Goal: Transaction & Acquisition: Purchase product/service

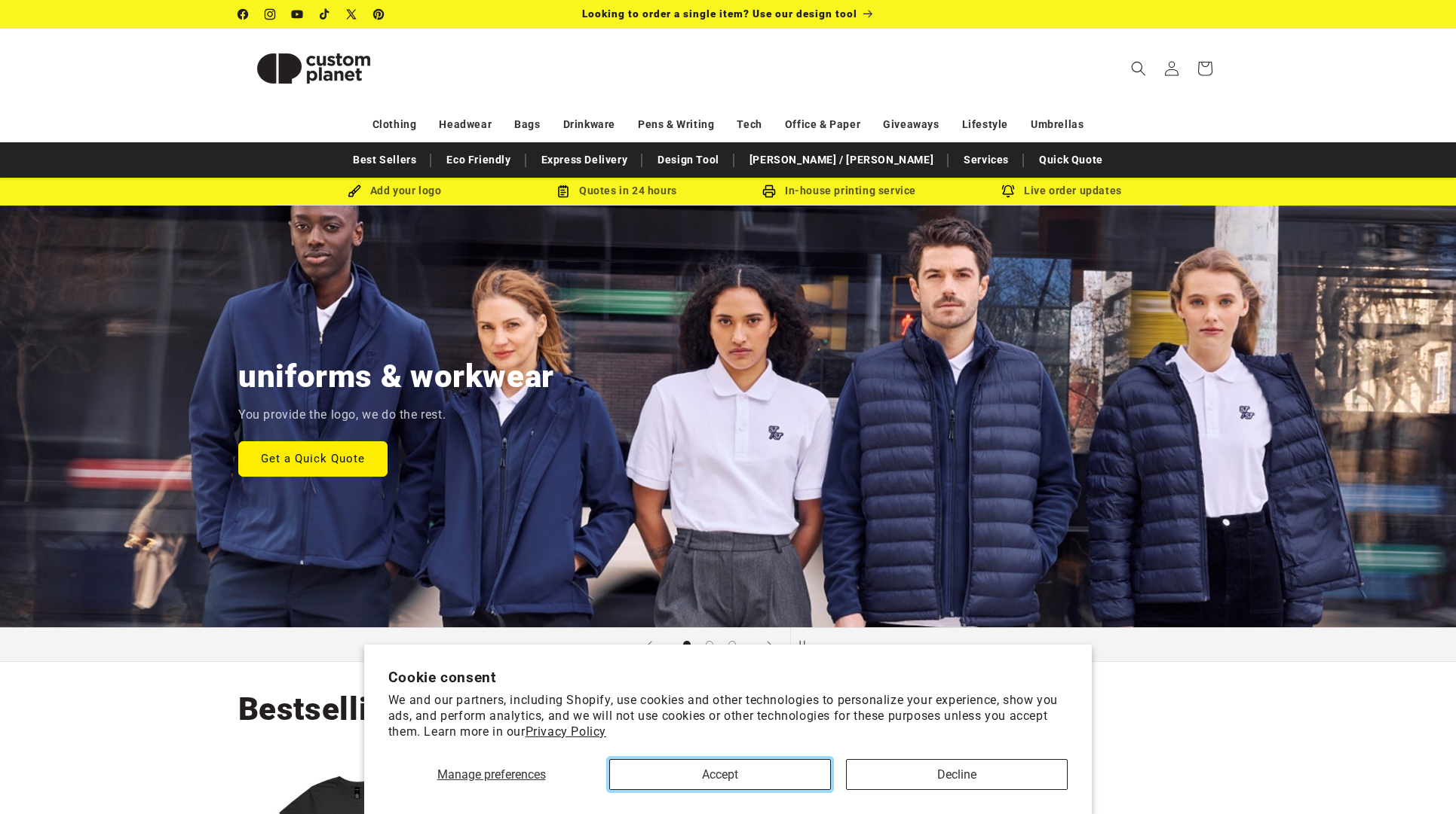
click at [689, 769] on button "Accept" at bounding box center [719, 774] width 221 height 31
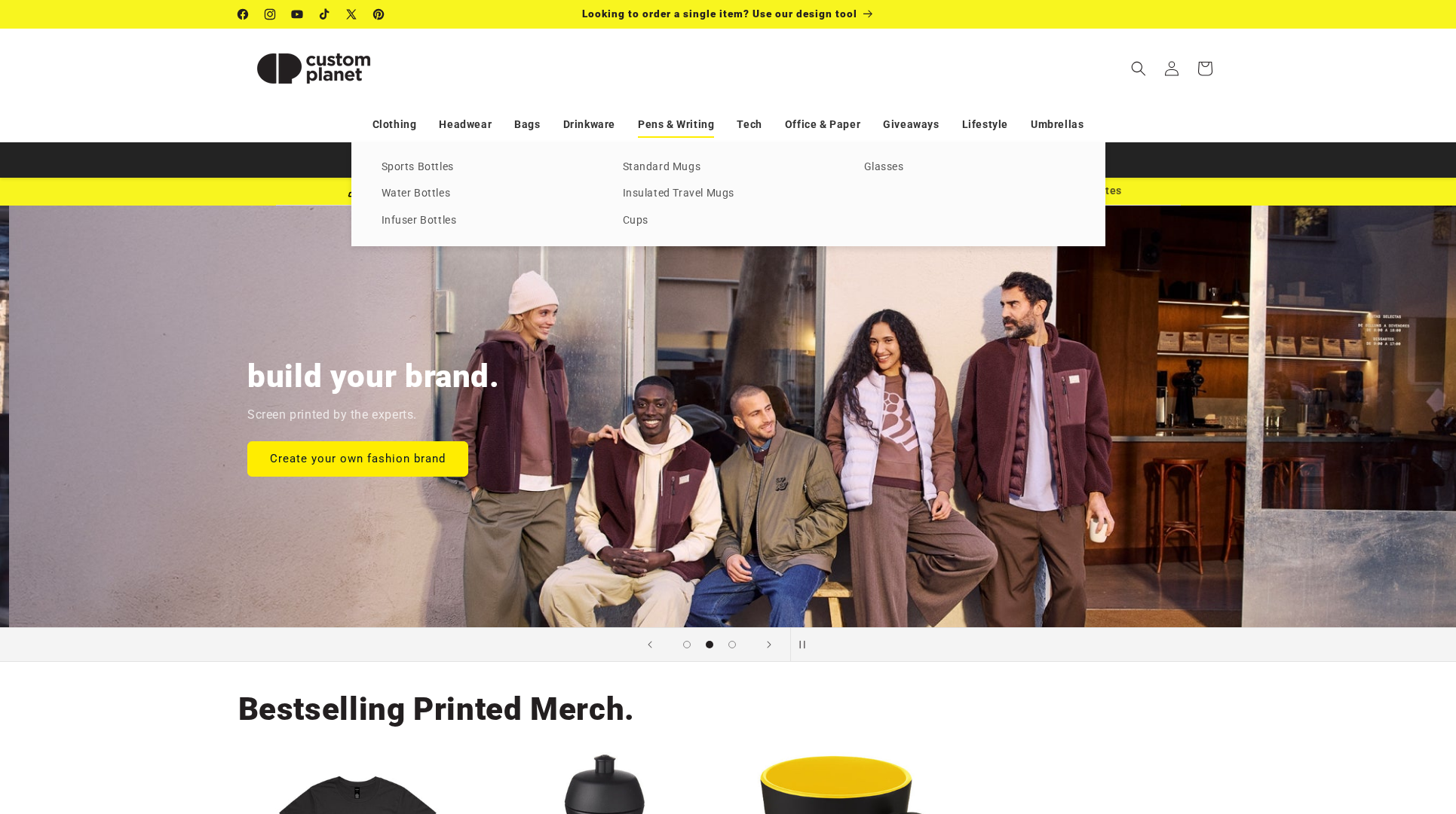
scroll to position [0, 1456]
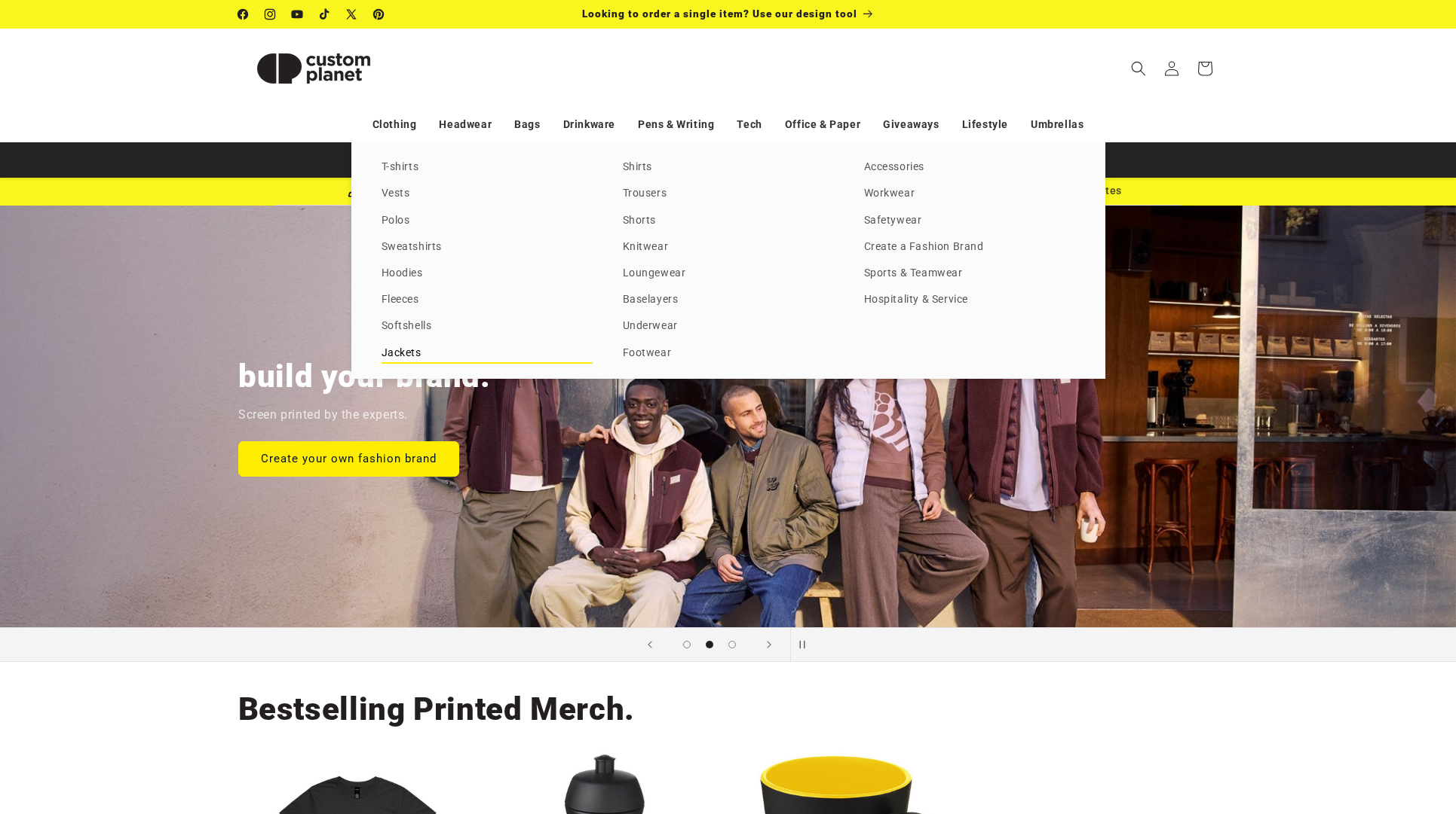
click at [394, 351] on link "Jackets" at bounding box center [487, 353] width 212 height 20
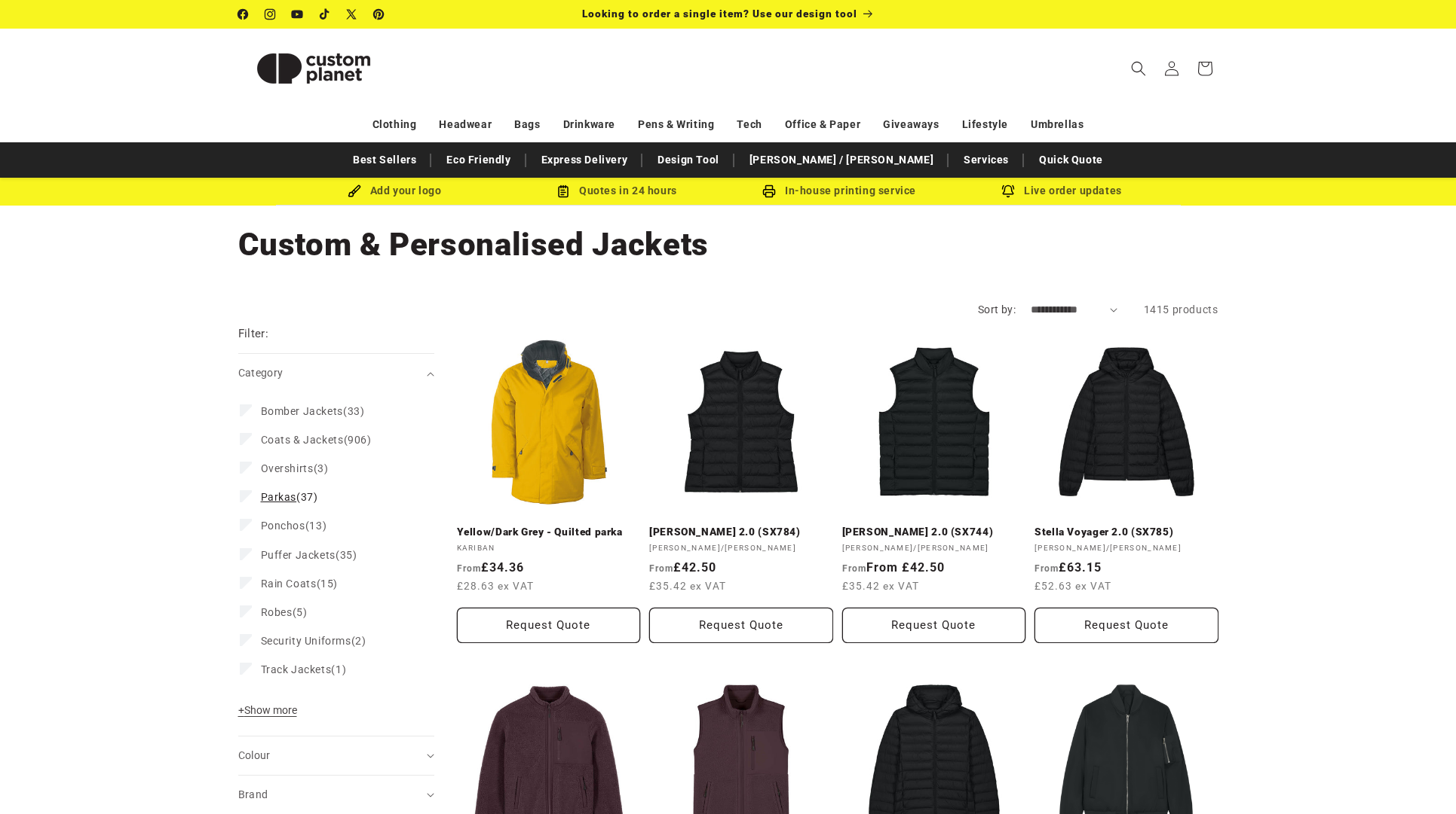
scroll to position [159, 0]
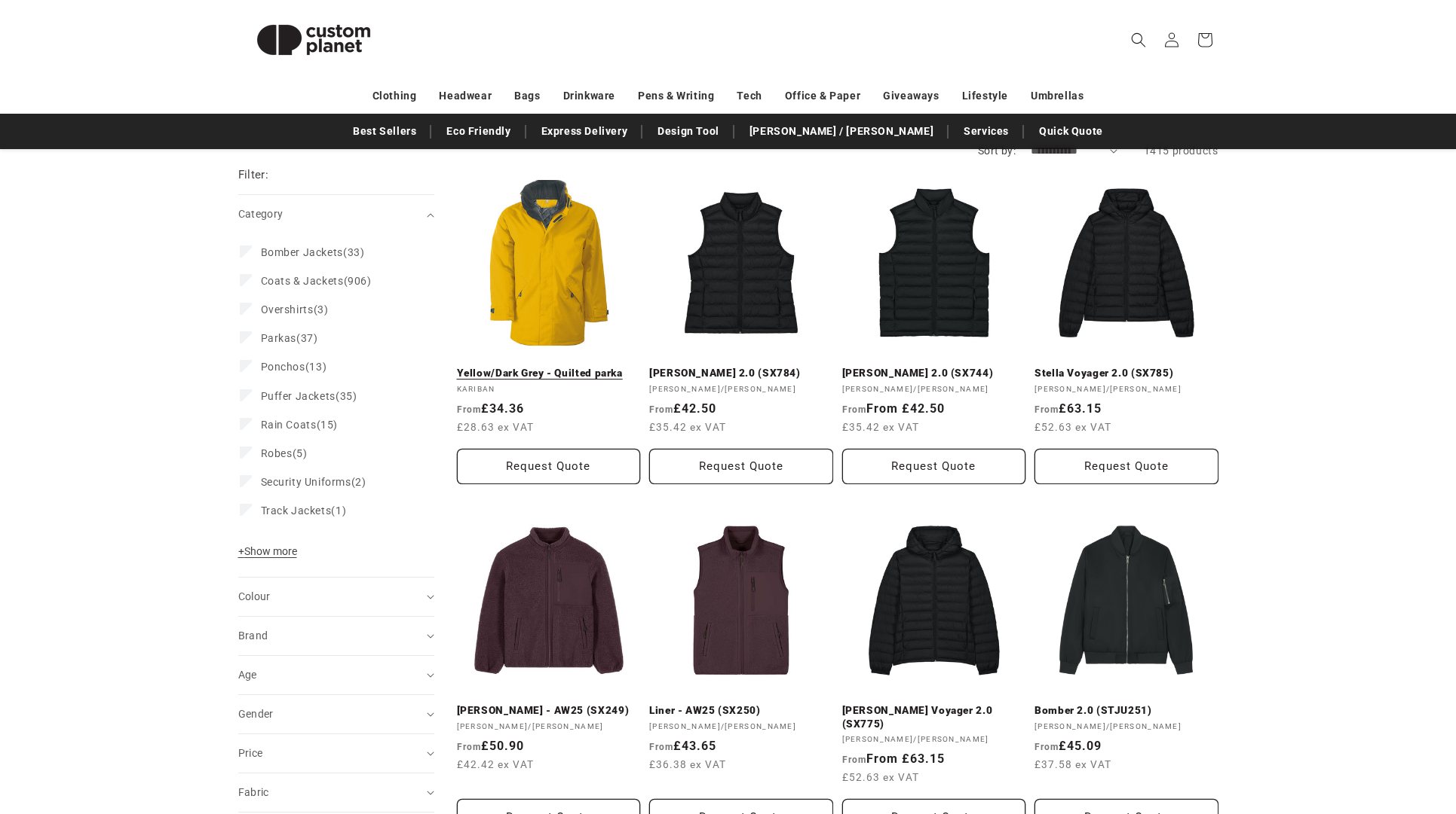
click at [552, 367] on link "Yellow/Dark Grey - Quilted parka" at bounding box center [548, 374] width 184 height 14
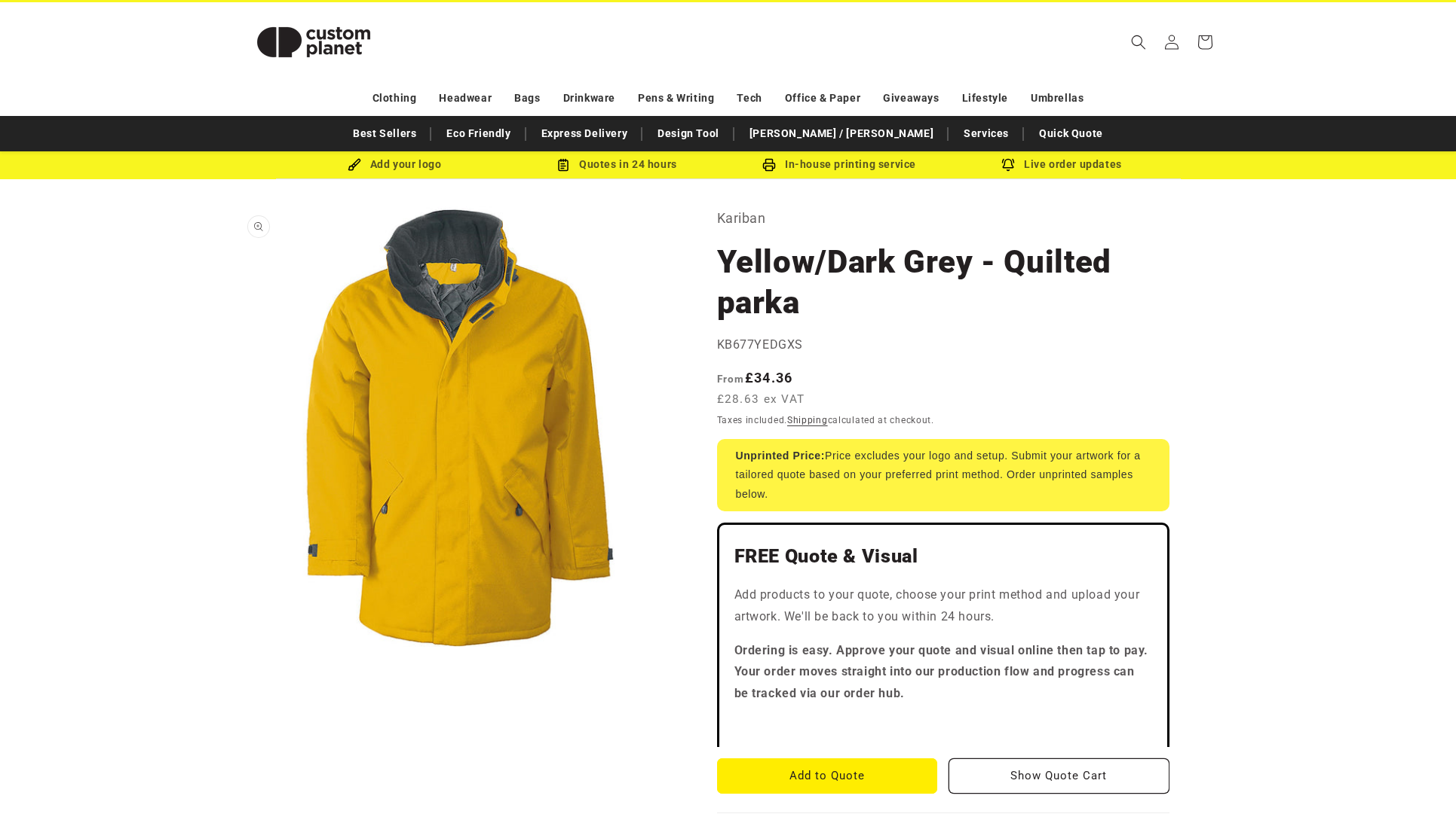
scroll to position [19, 0]
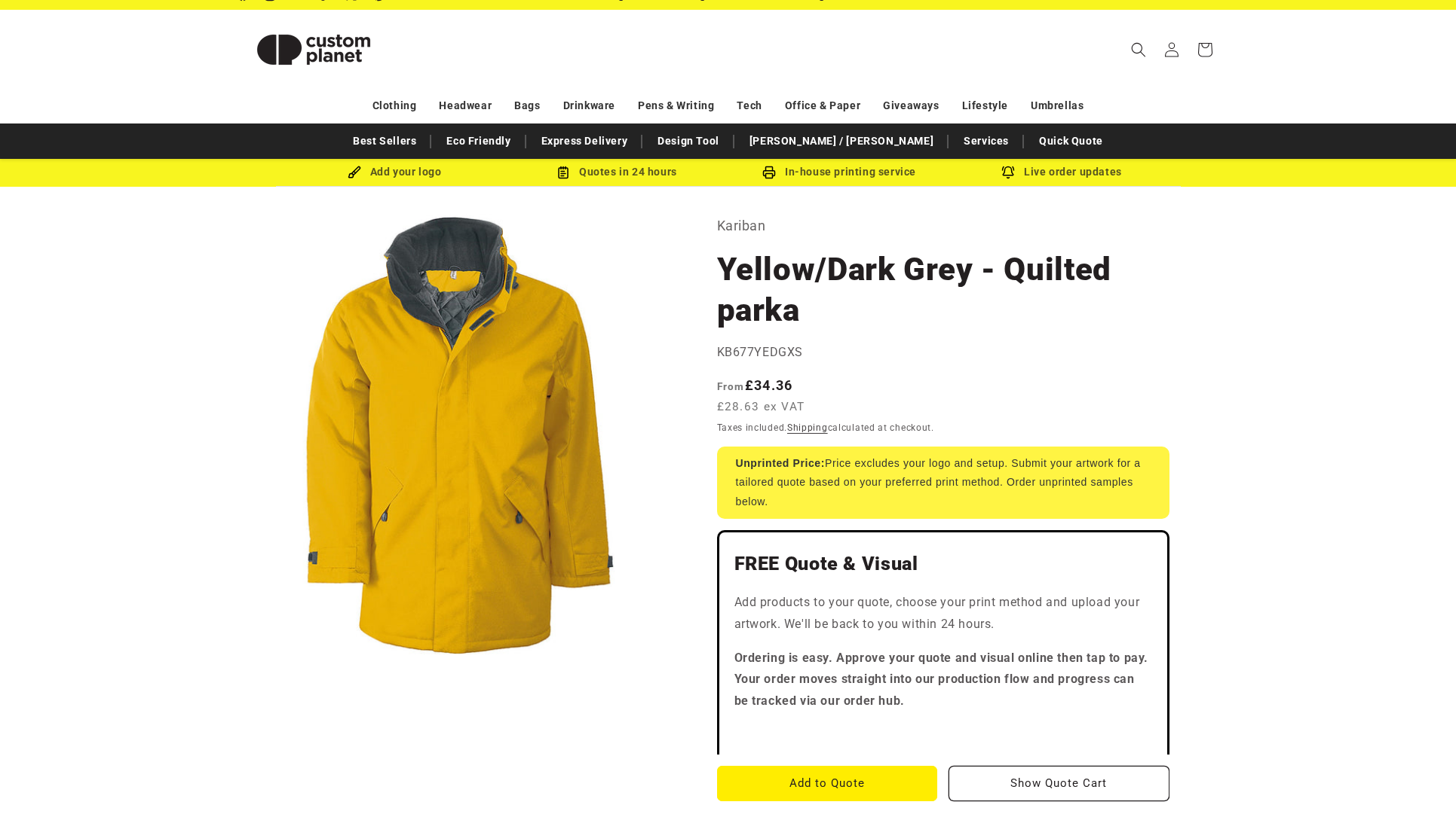
drag, startPoint x: 454, startPoint y: 388, endPoint x: 1610, endPoint y: 447, distance: 1157.5
click at [1455, 447] on html "Skip to content Facebook Instagram YouTube TikTok X (Twitter) Pinterest Looking…" at bounding box center [728, 388] width 1456 height 814
drag, startPoint x: 423, startPoint y: 543, endPoint x: 549, endPoint y: 612, distance: 143.7
click at [238, 655] on button "Open media 1 in modal" at bounding box center [238, 655] width 0 height 0
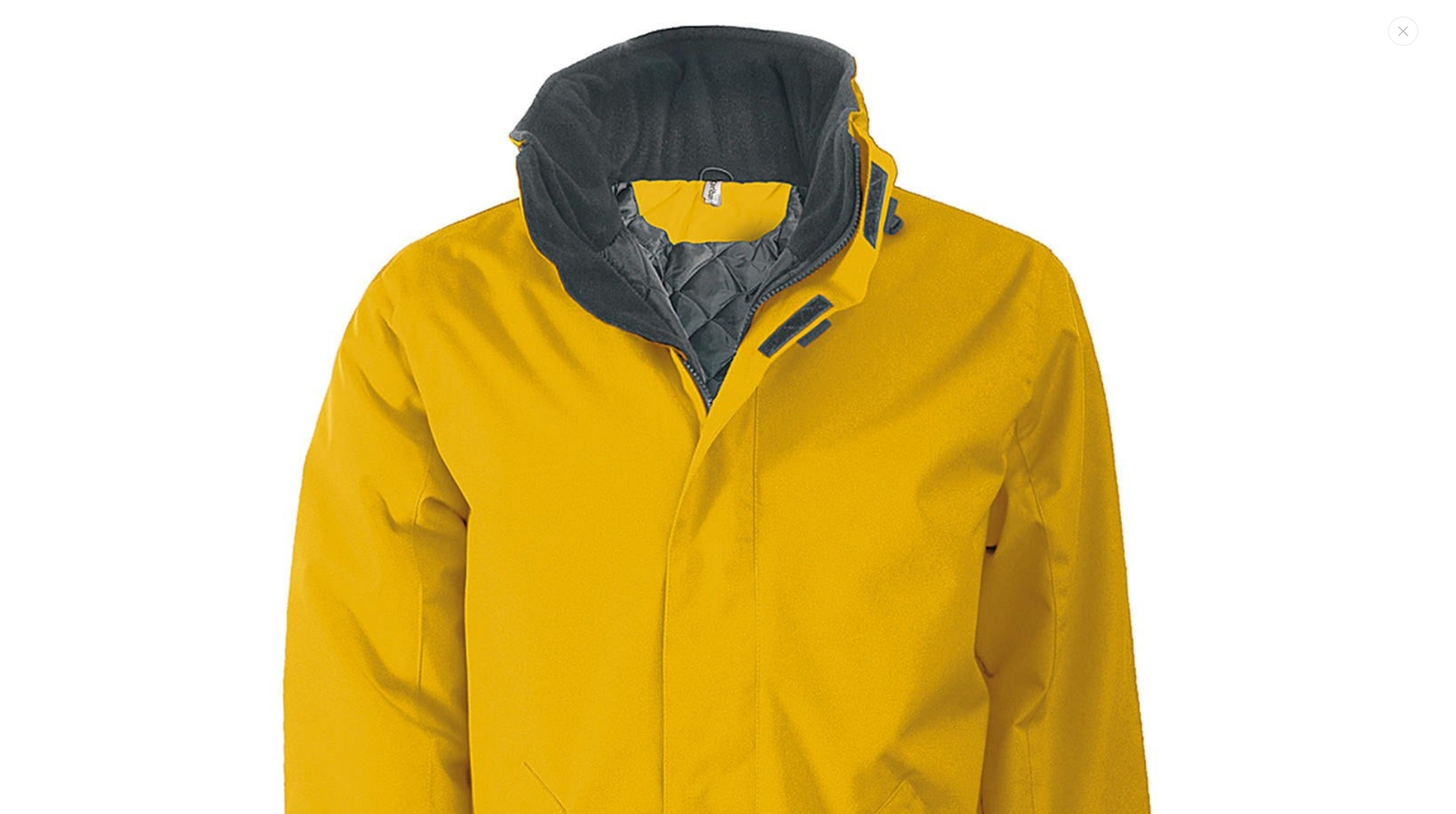
scroll to position [15, 0]
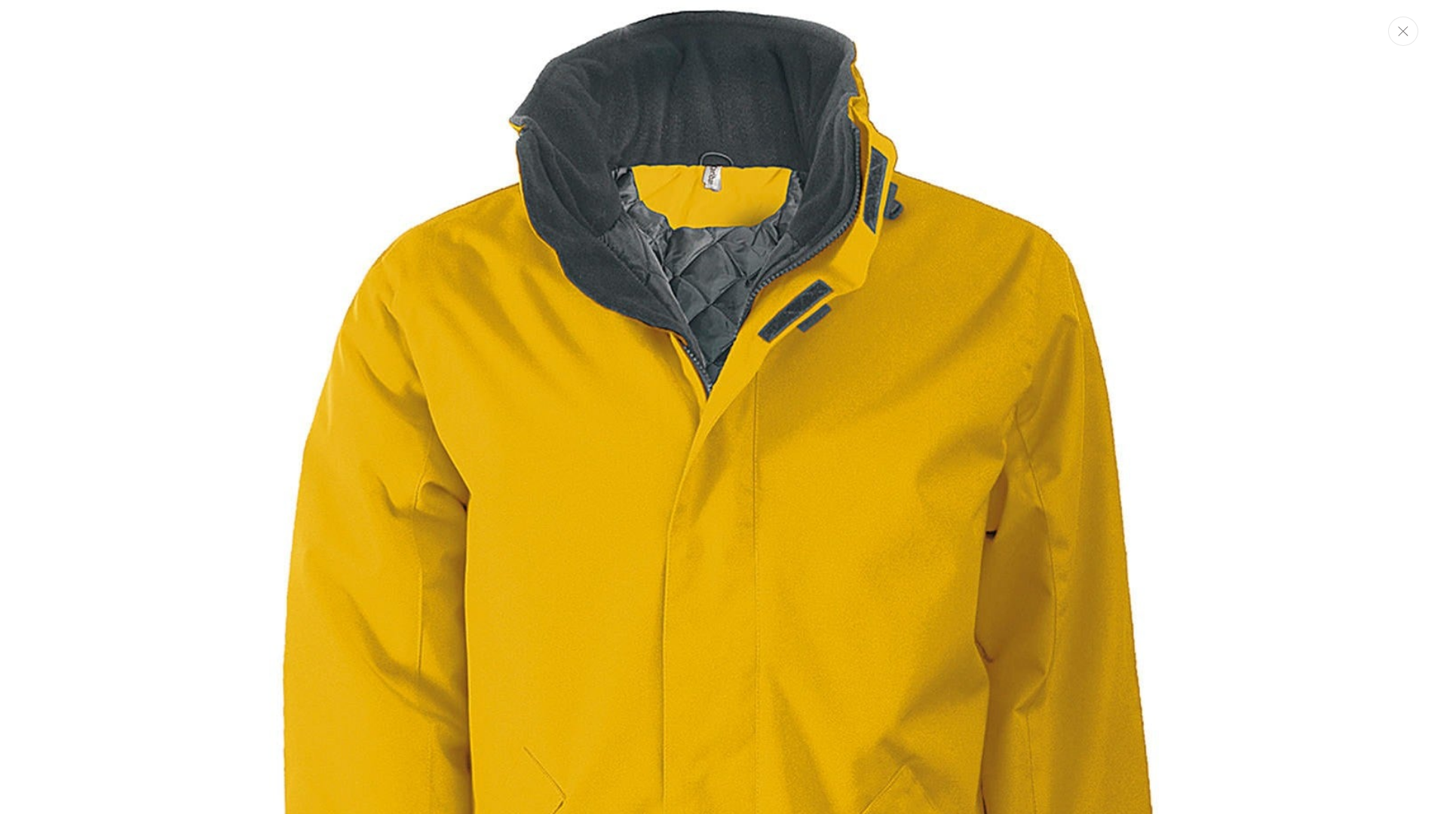
click at [1394, 34] on button "Close" at bounding box center [1402, 32] width 30 height 30
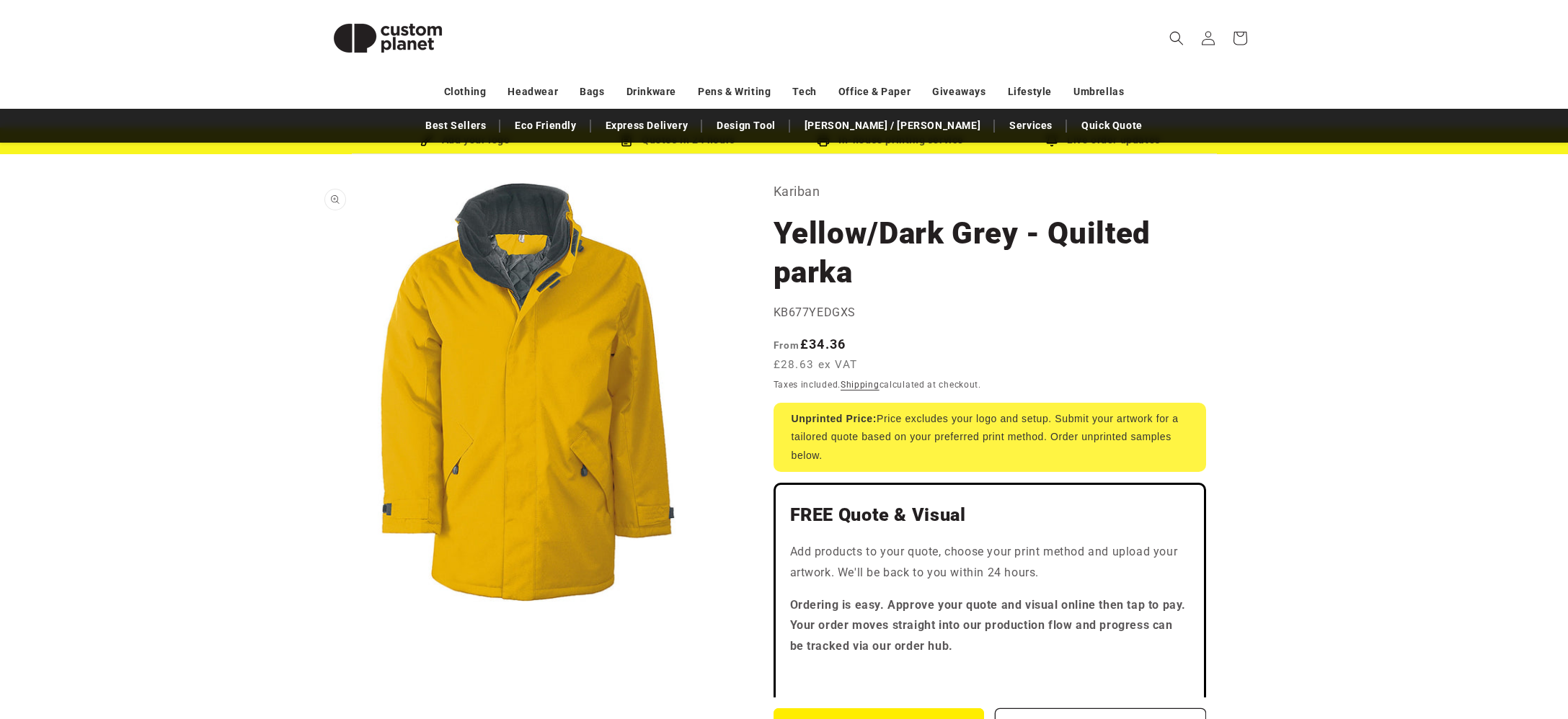
scroll to position [0, 0]
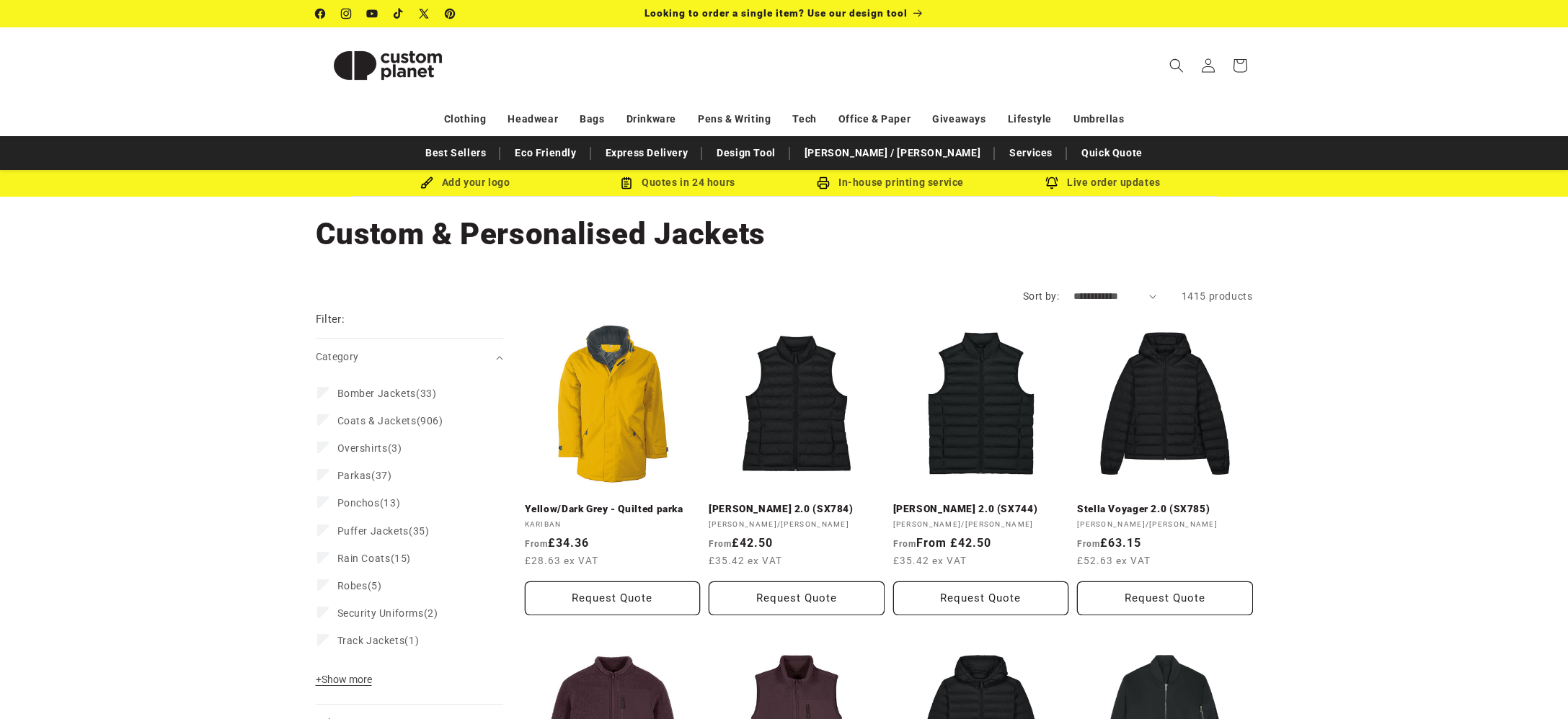
click at [1023, 294] on label "Sort by:" at bounding box center [1041, 296] width 36 height 11
click at [1073, 294] on select "**********" at bounding box center [1114, 296] width 83 height 15
click at [1087, 297] on select "**********" at bounding box center [1114, 296] width 83 height 15
click at [1073, 289] on select "**********" at bounding box center [1114, 296] width 83 height 15
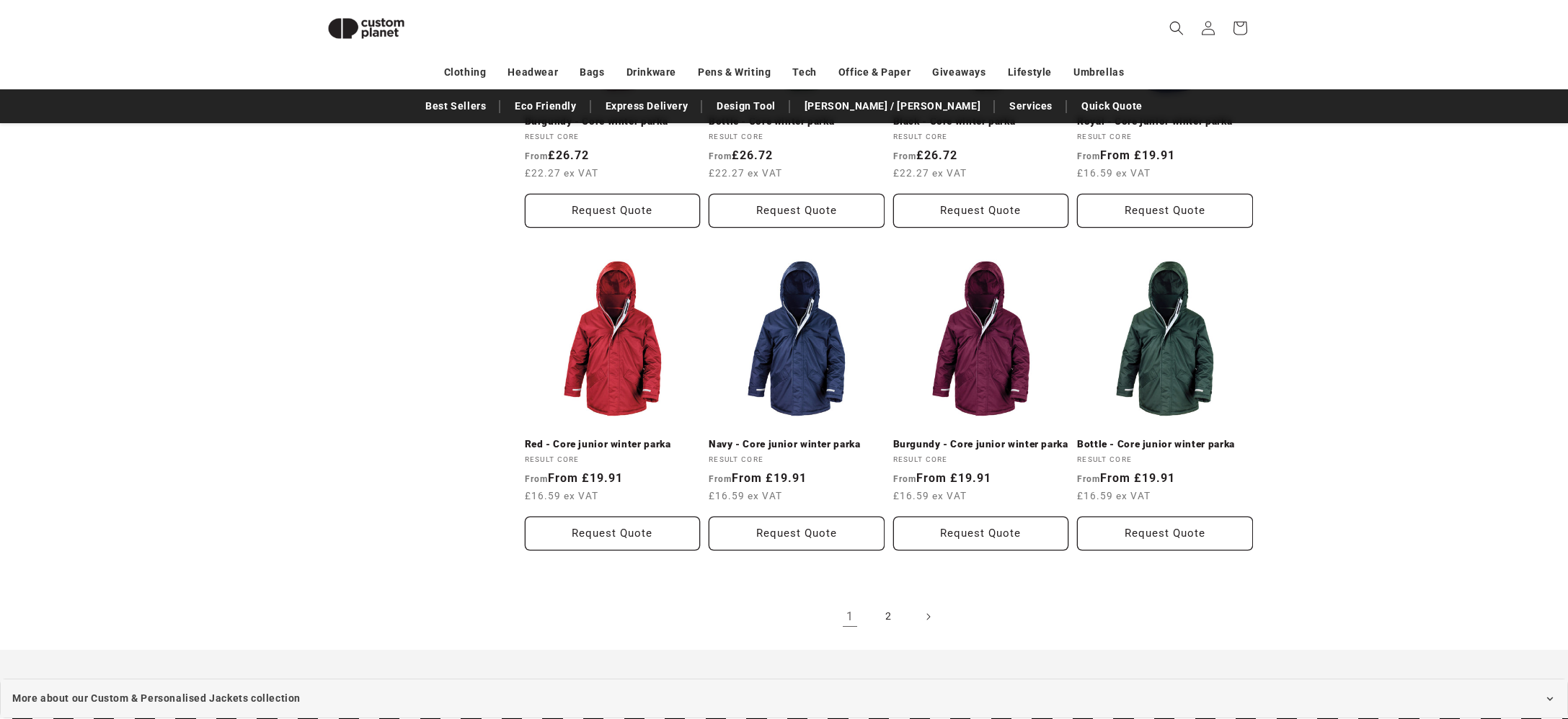
scroll to position [1390, 0]
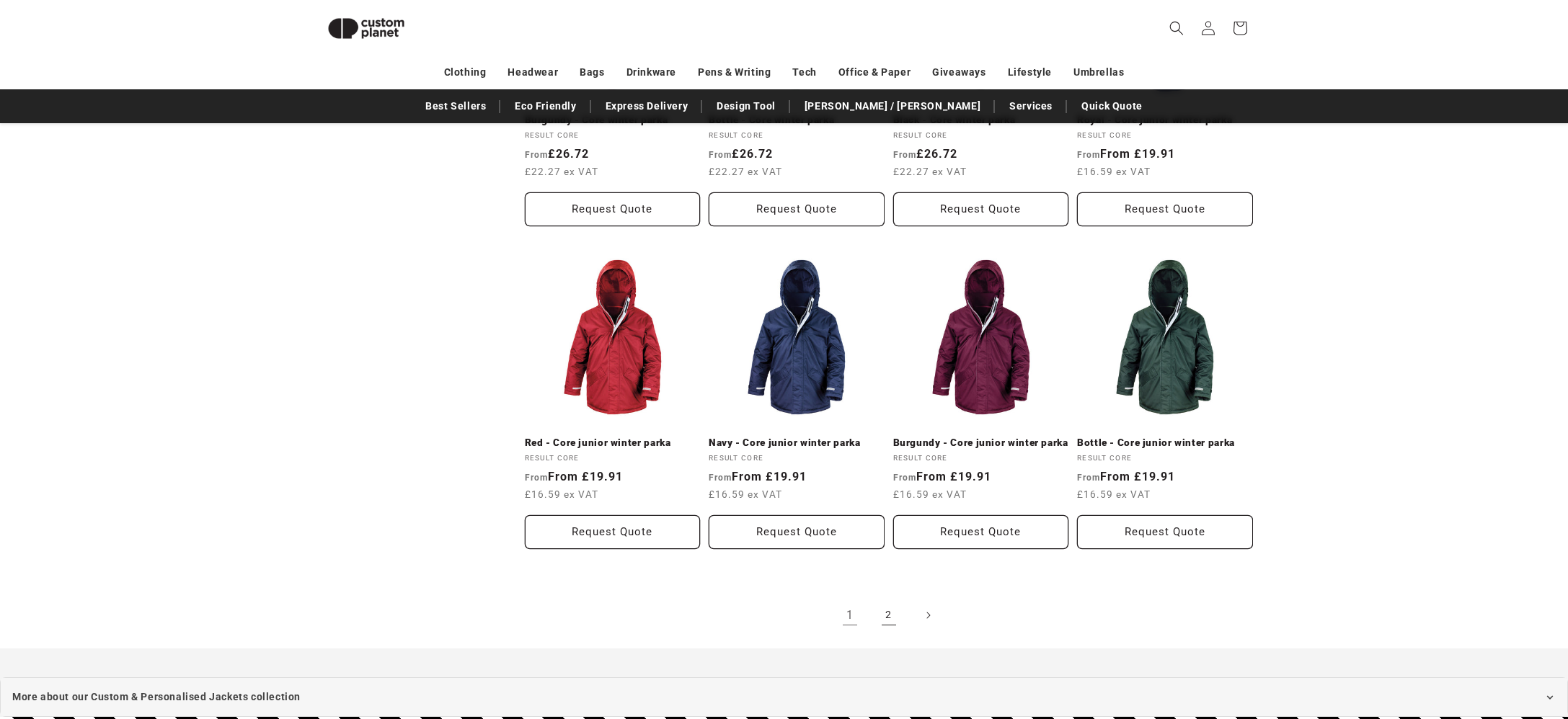
click at [883, 601] on link "2" at bounding box center [888, 615] width 31 height 31
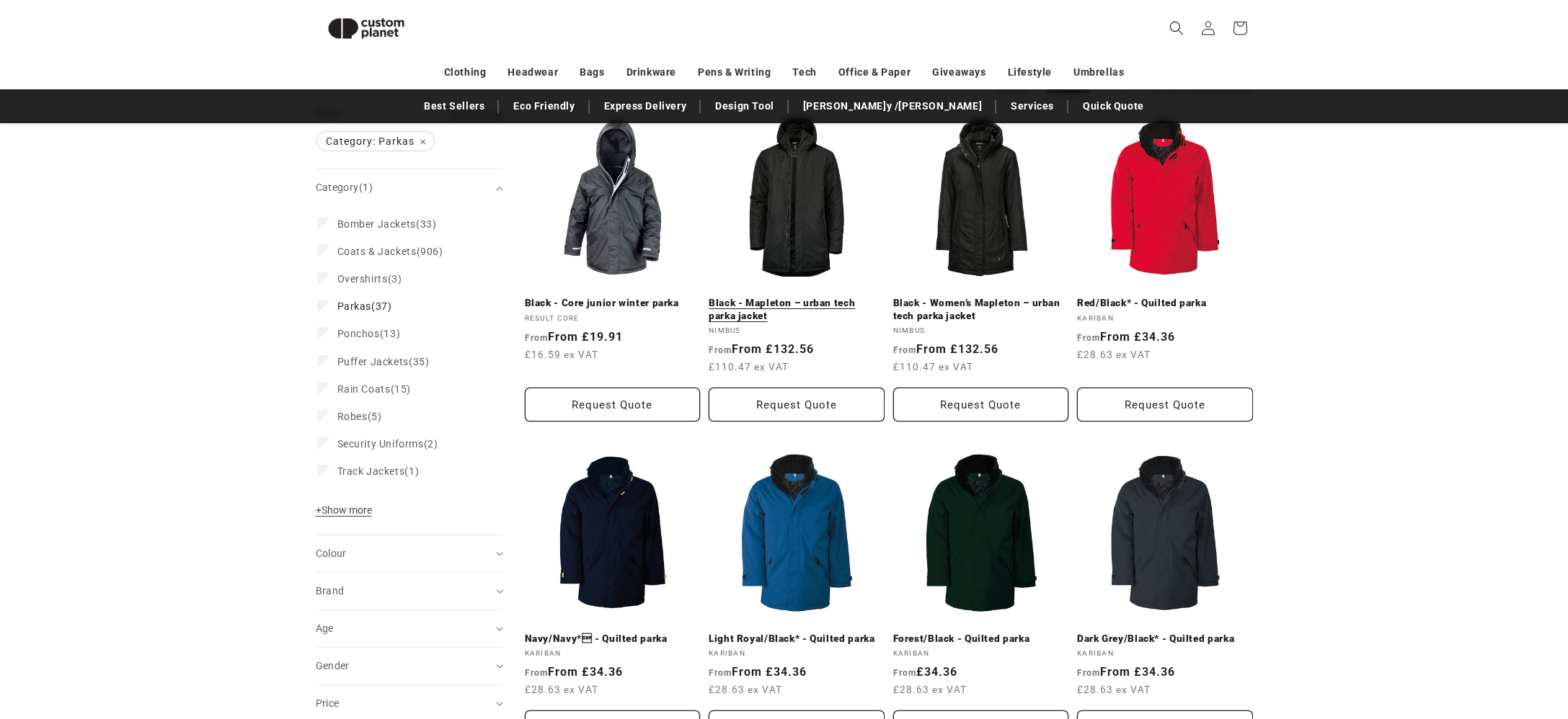
scroll to position [187, 0]
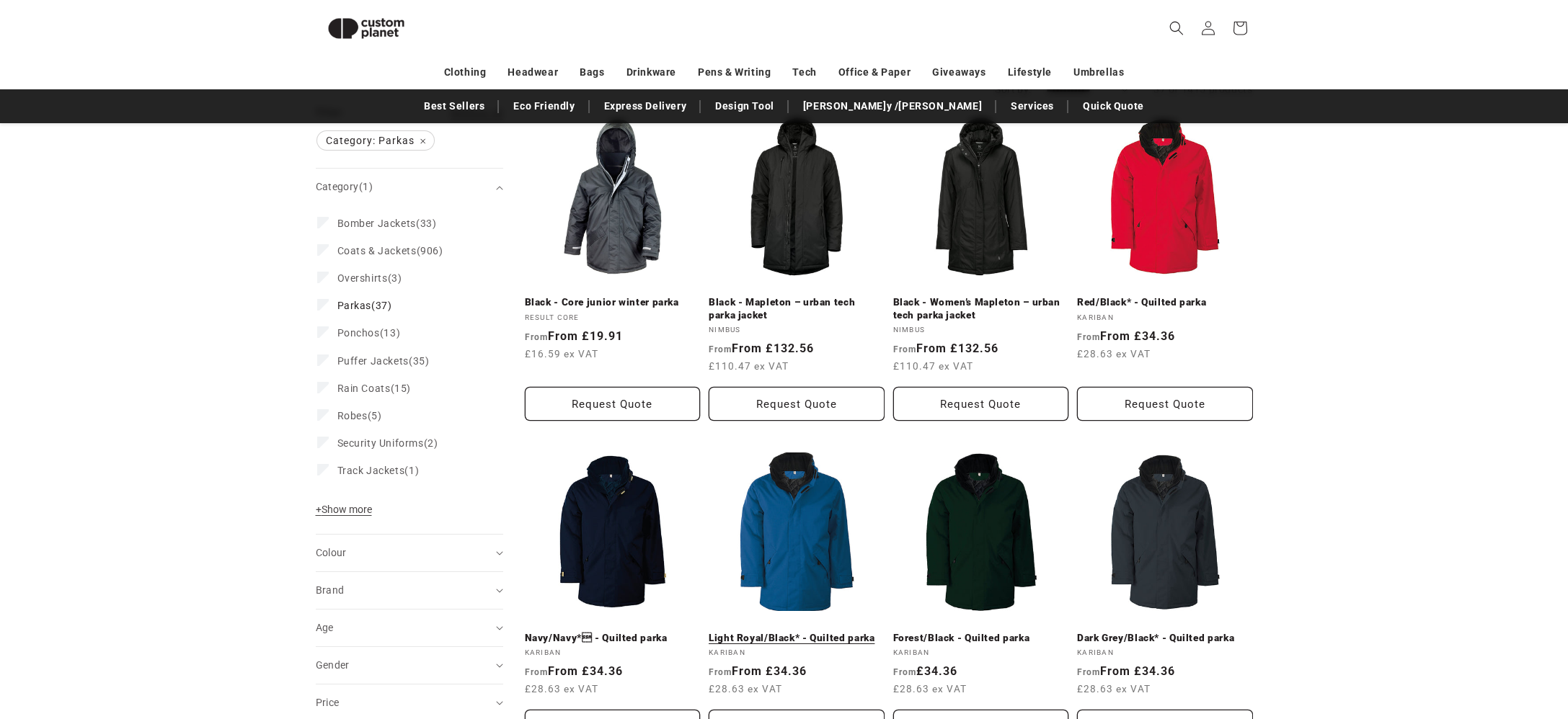
click at [807, 633] on link "Light Royal/Black* - Quilted parka" at bounding box center [796, 639] width 176 height 13
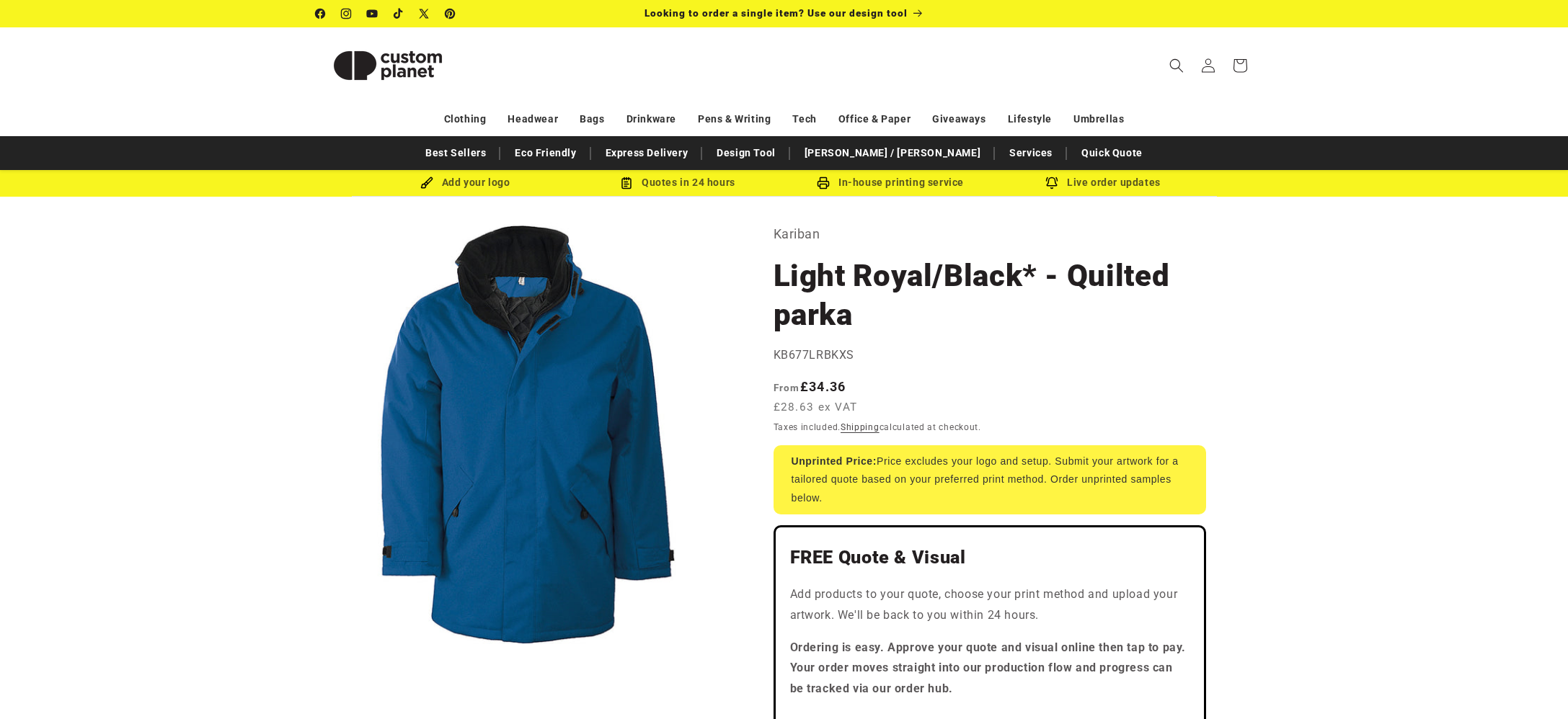
drag, startPoint x: 450, startPoint y: 465, endPoint x: 557, endPoint y: 442, distance: 109.4
click at [315, 645] on button "Open media 1 in modal" at bounding box center [315, 645] width 0 height 0
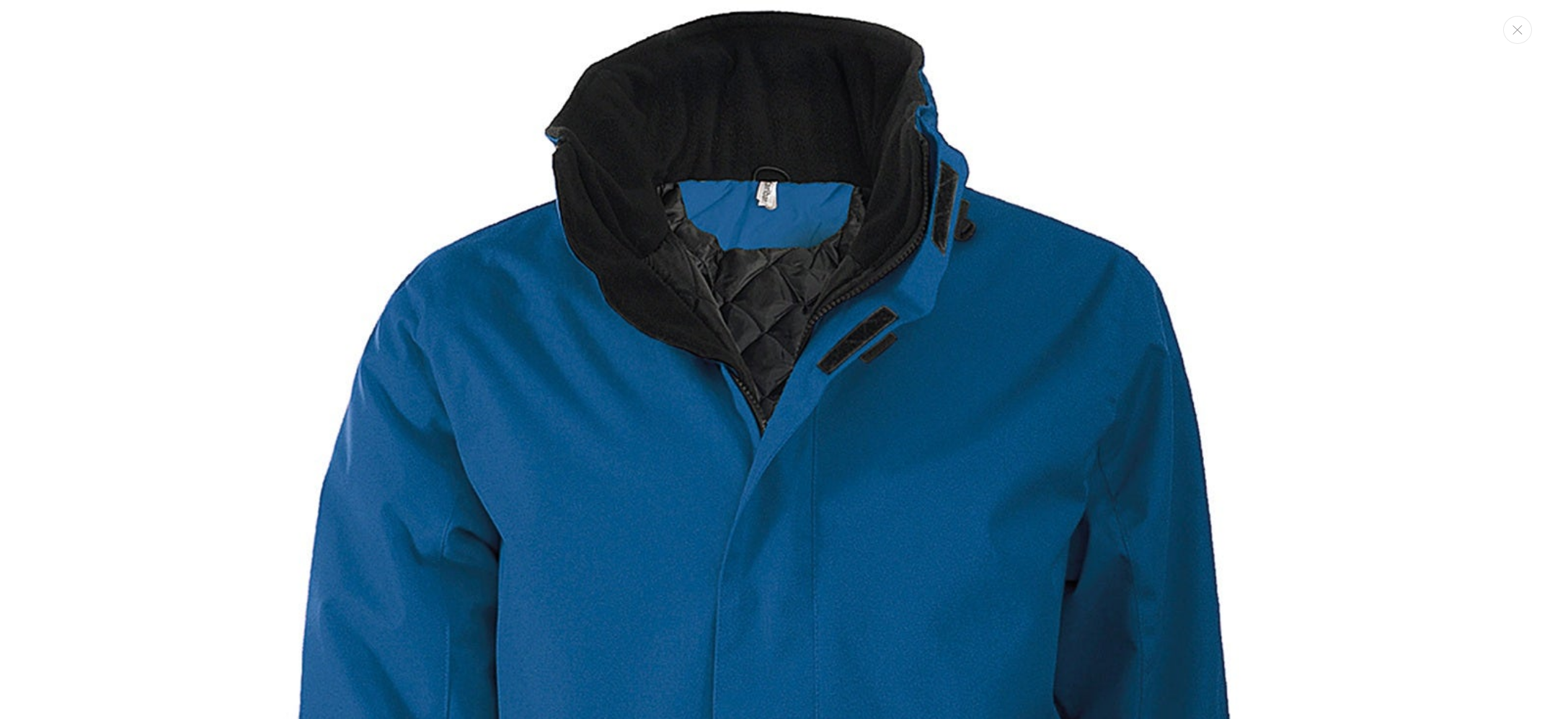
click at [542, 439] on img "Media gallery" at bounding box center [784, 705] width 1409 height 1410
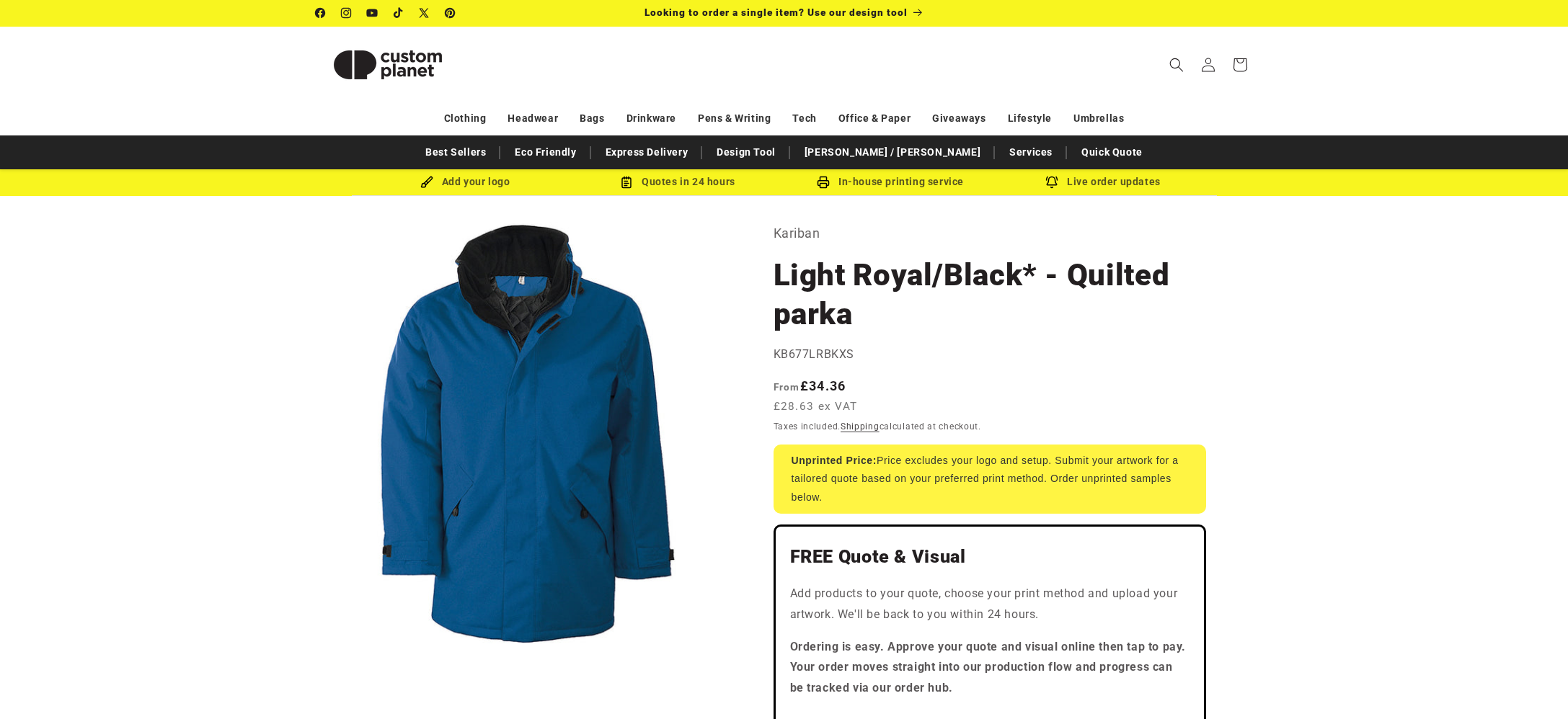
click at [365, 63] on img at bounding box center [387, 65] width 144 height 65
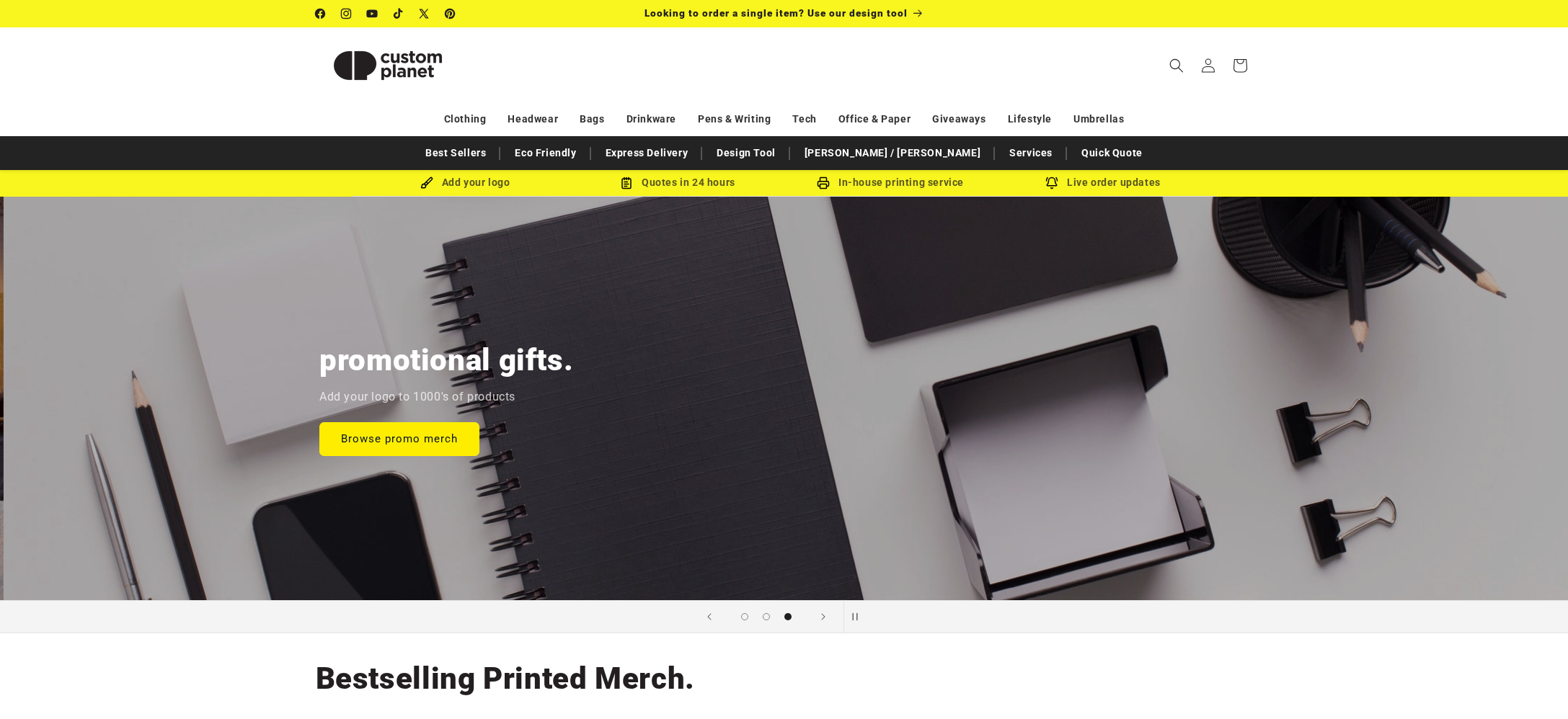
scroll to position [0, 3136]
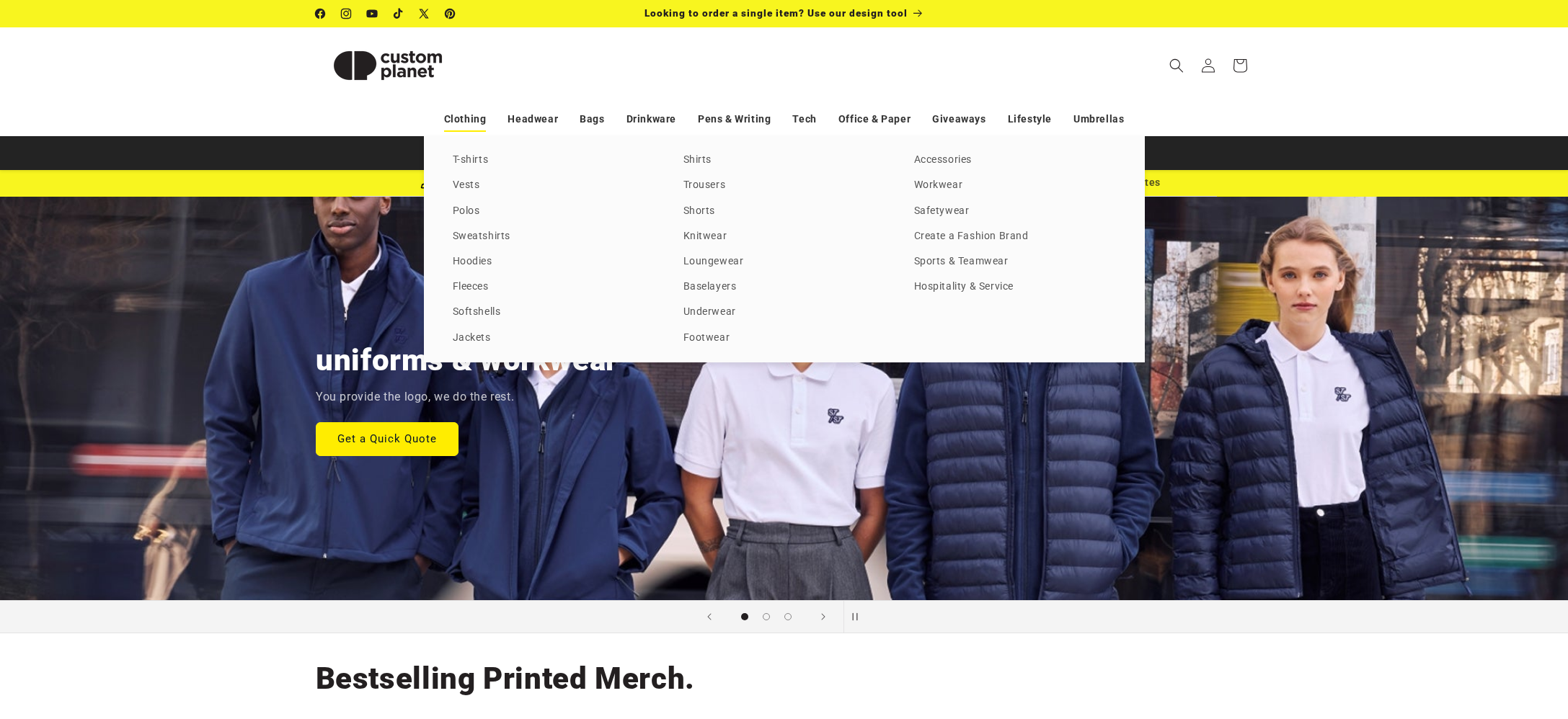
click at [468, 117] on link "Clothing" at bounding box center [465, 119] width 43 height 26
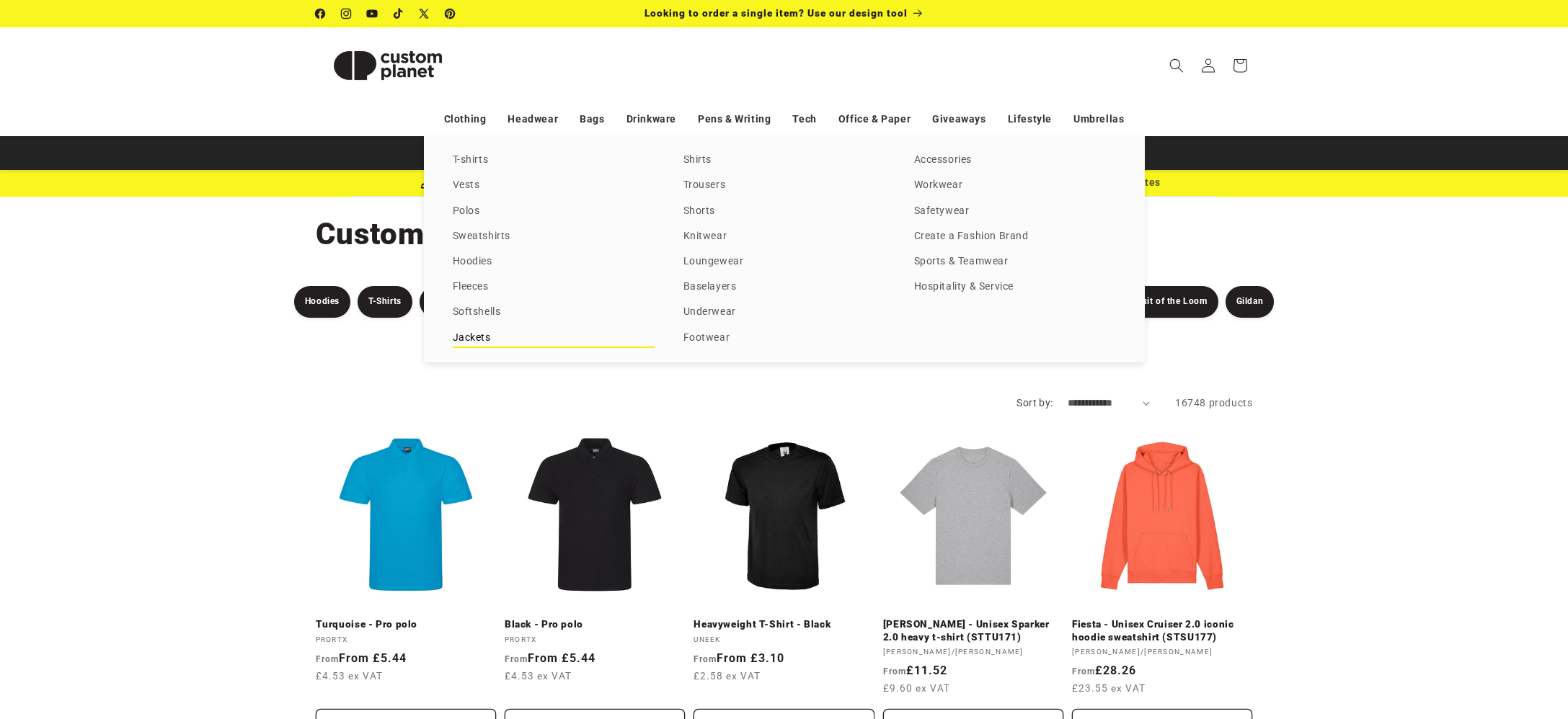
click at [474, 336] on link "Jackets" at bounding box center [554, 338] width 202 height 19
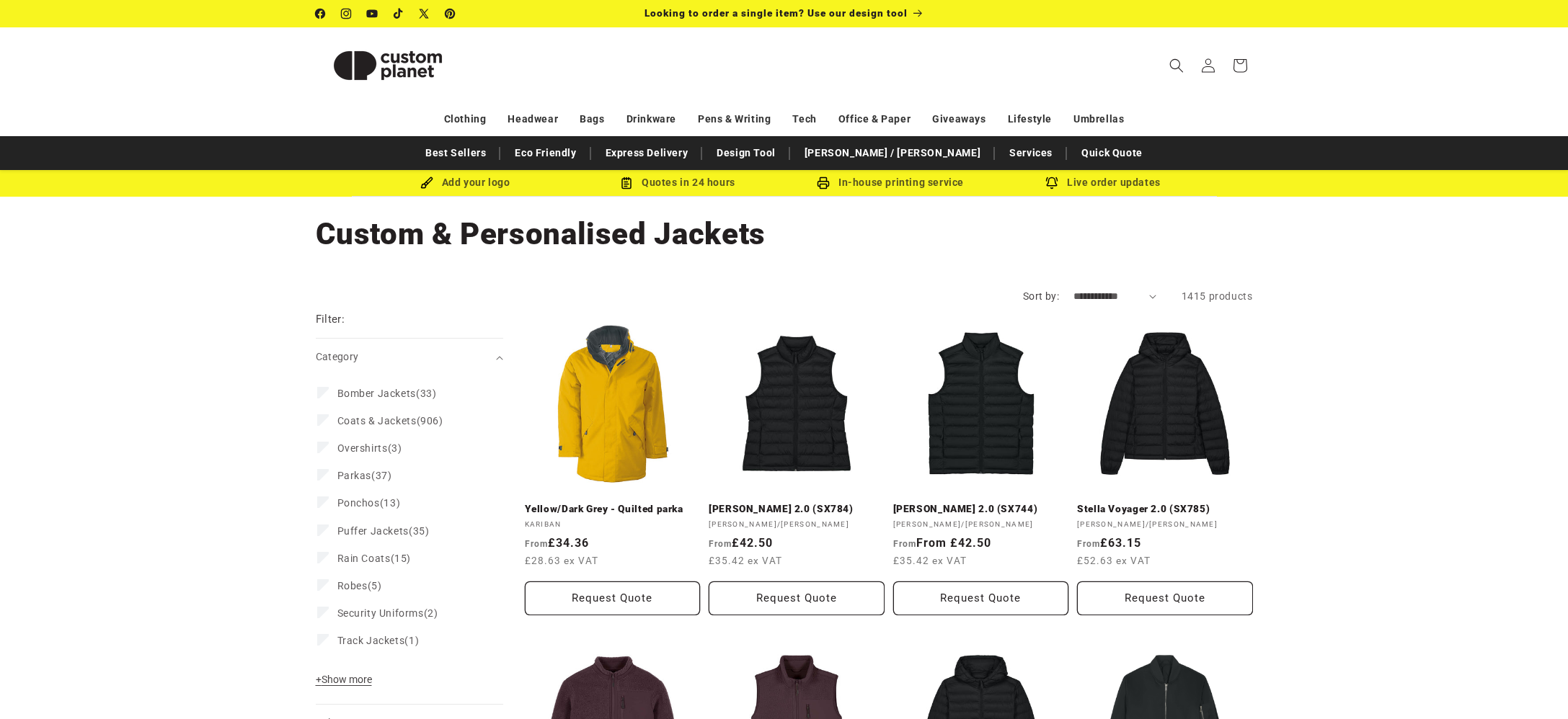
click at [1040, 296] on label "Sort by:" at bounding box center [1041, 296] width 36 height 11
click at [1073, 296] on select "**********" at bounding box center [1114, 296] width 83 height 15
click at [1120, 297] on select "**********" at bounding box center [1114, 296] width 83 height 15
click at [1073, 289] on select "**********" at bounding box center [1114, 296] width 83 height 15
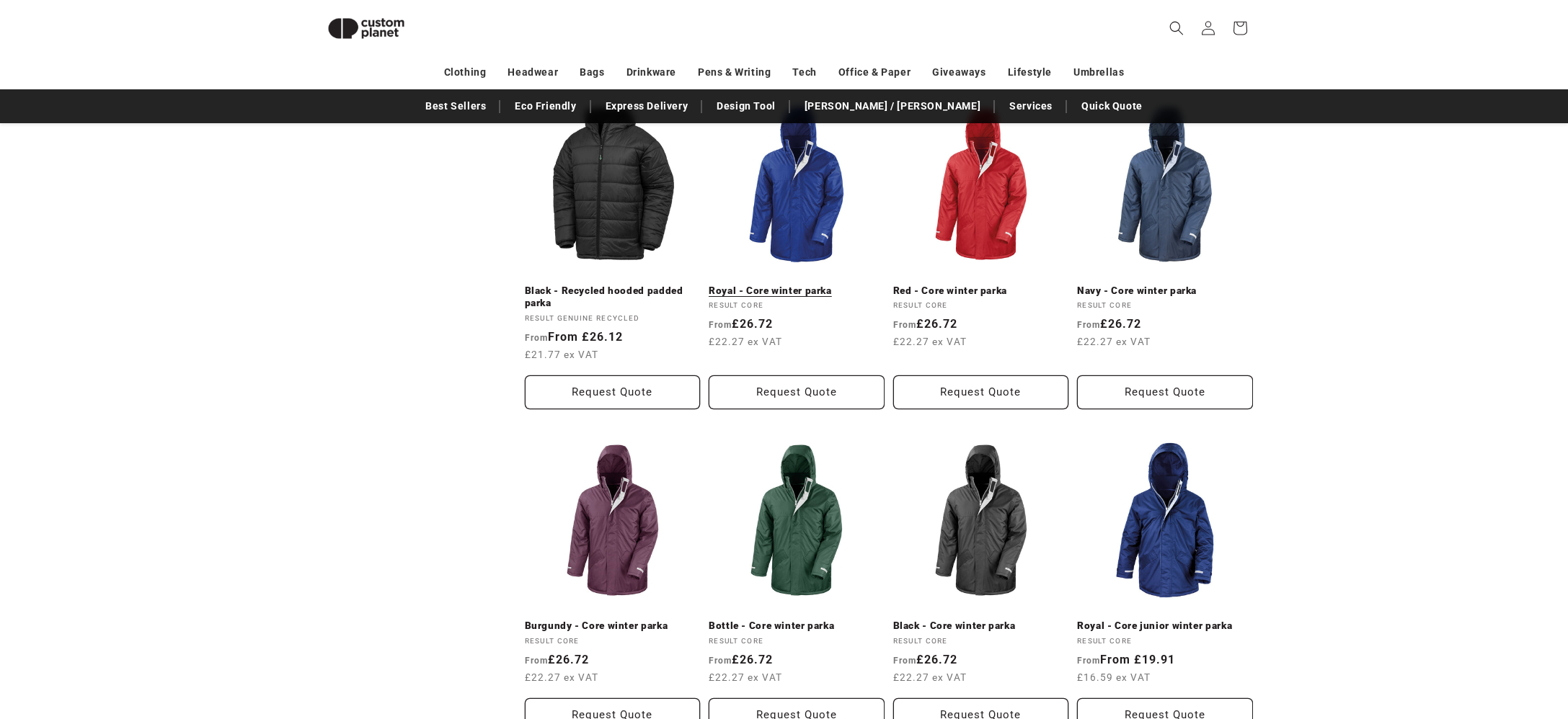
scroll to position [802, 0]
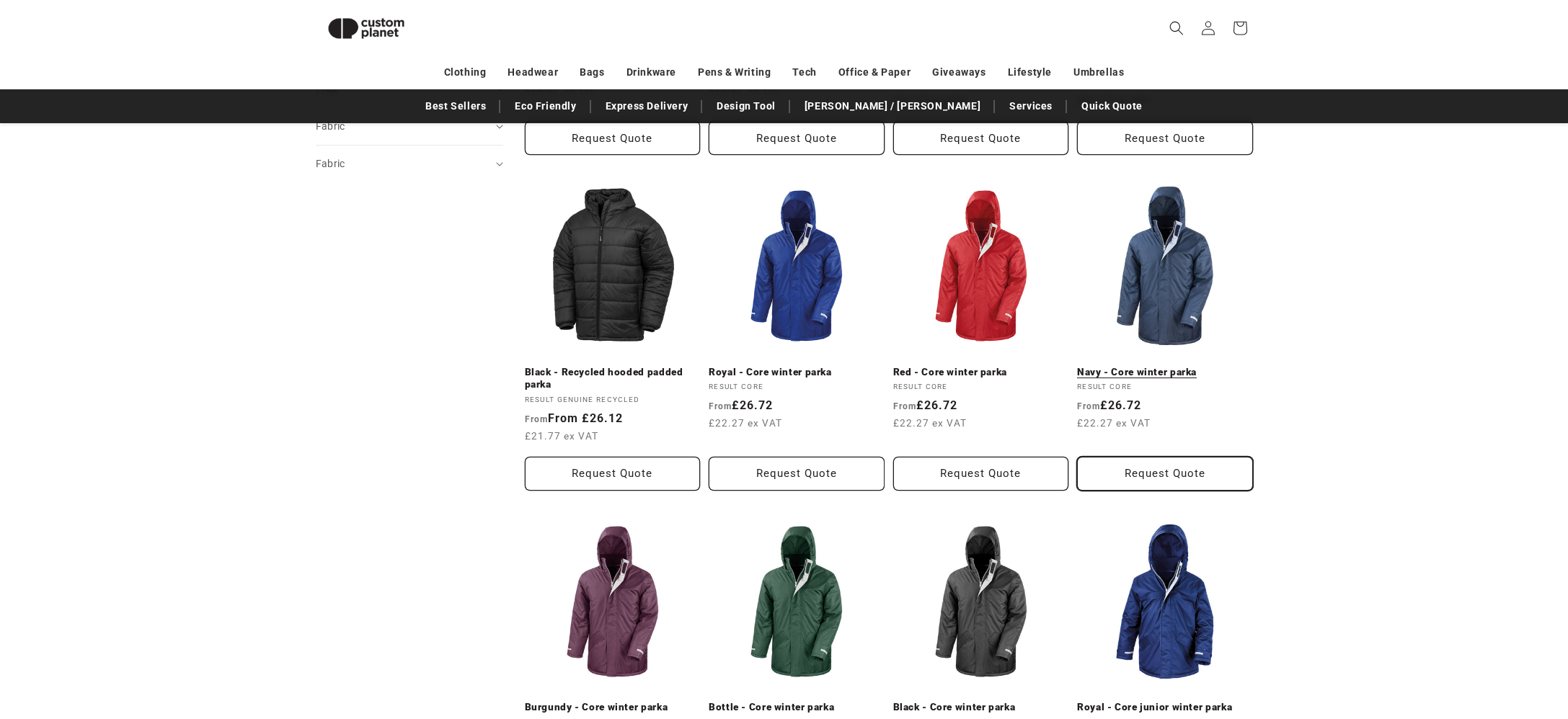
click at [1177, 457] on button "Request Quote" at bounding box center [1164, 474] width 176 height 34
click at [1154, 367] on link "Navy - Core winter parka" at bounding box center [1164, 373] width 176 height 13
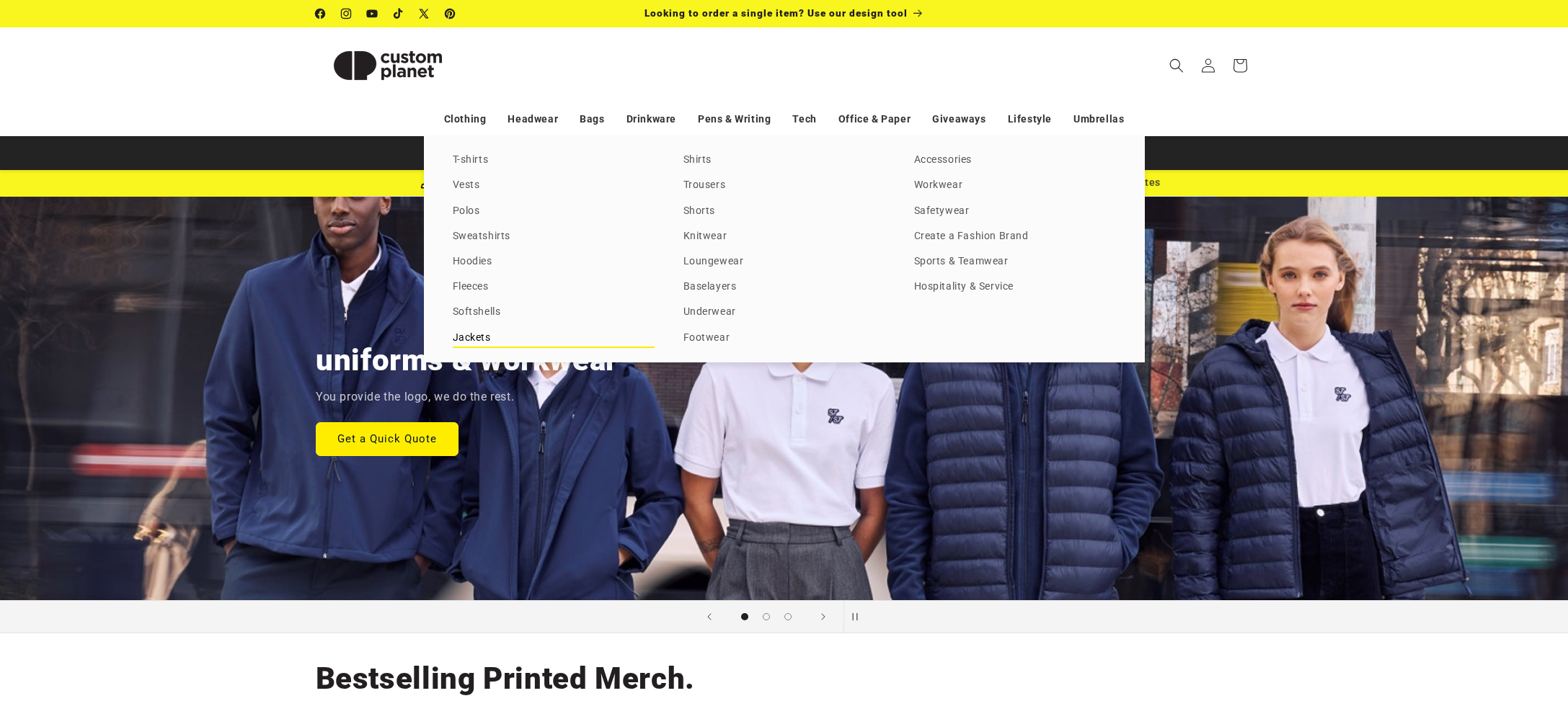
click at [471, 338] on link "Jackets" at bounding box center [554, 338] width 202 height 19
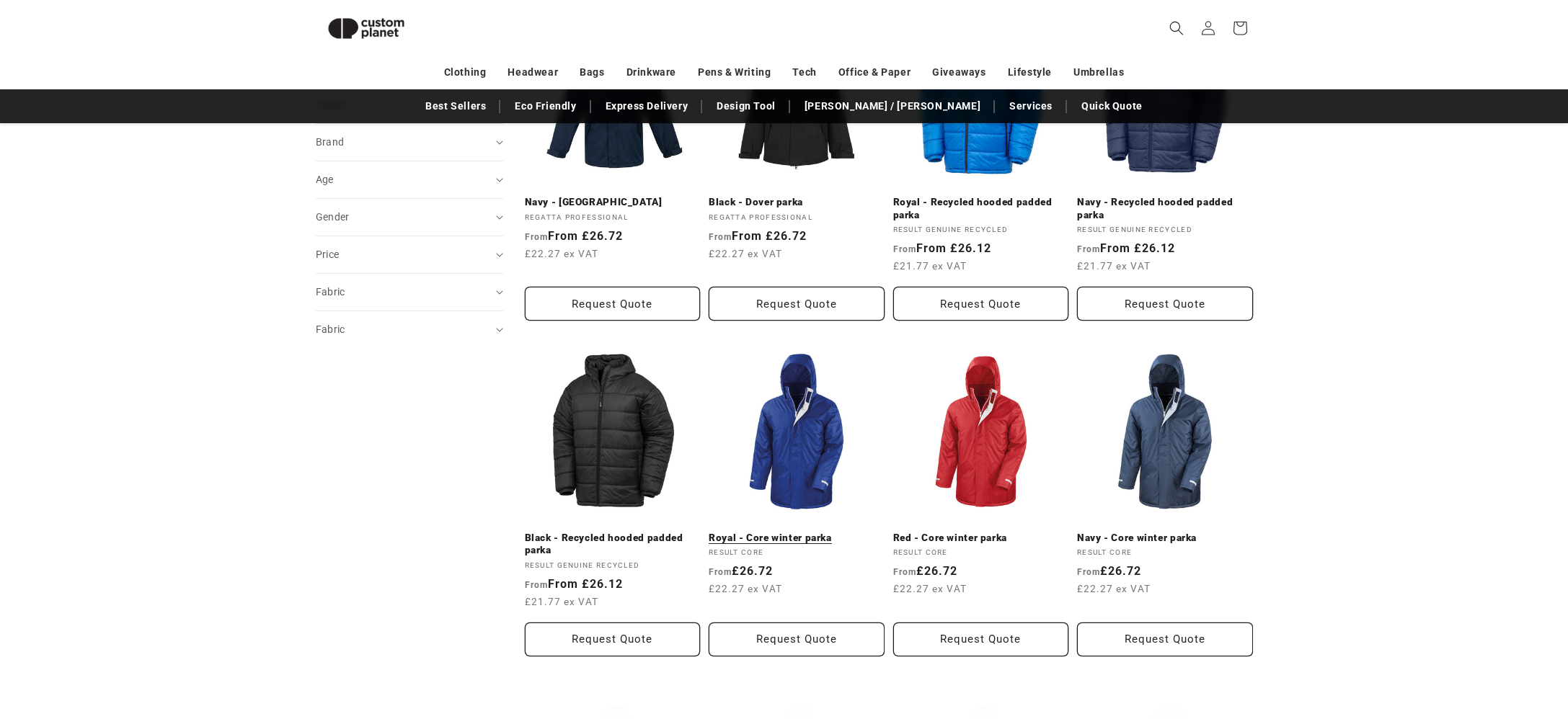
scroll to position [693, 0]
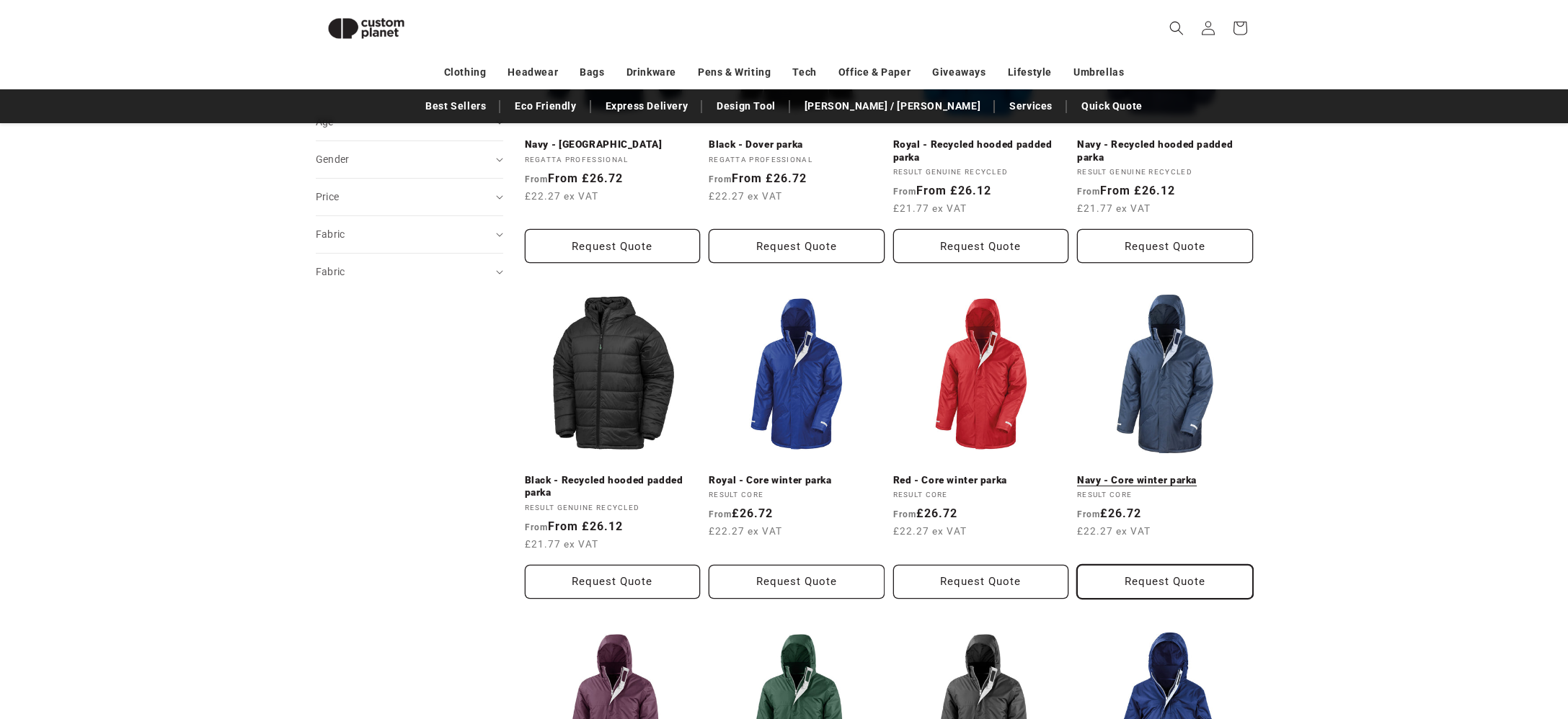
click at [1132, 565] on button "Request Quote" at bounding box center [1164, 582] width 176 height 34
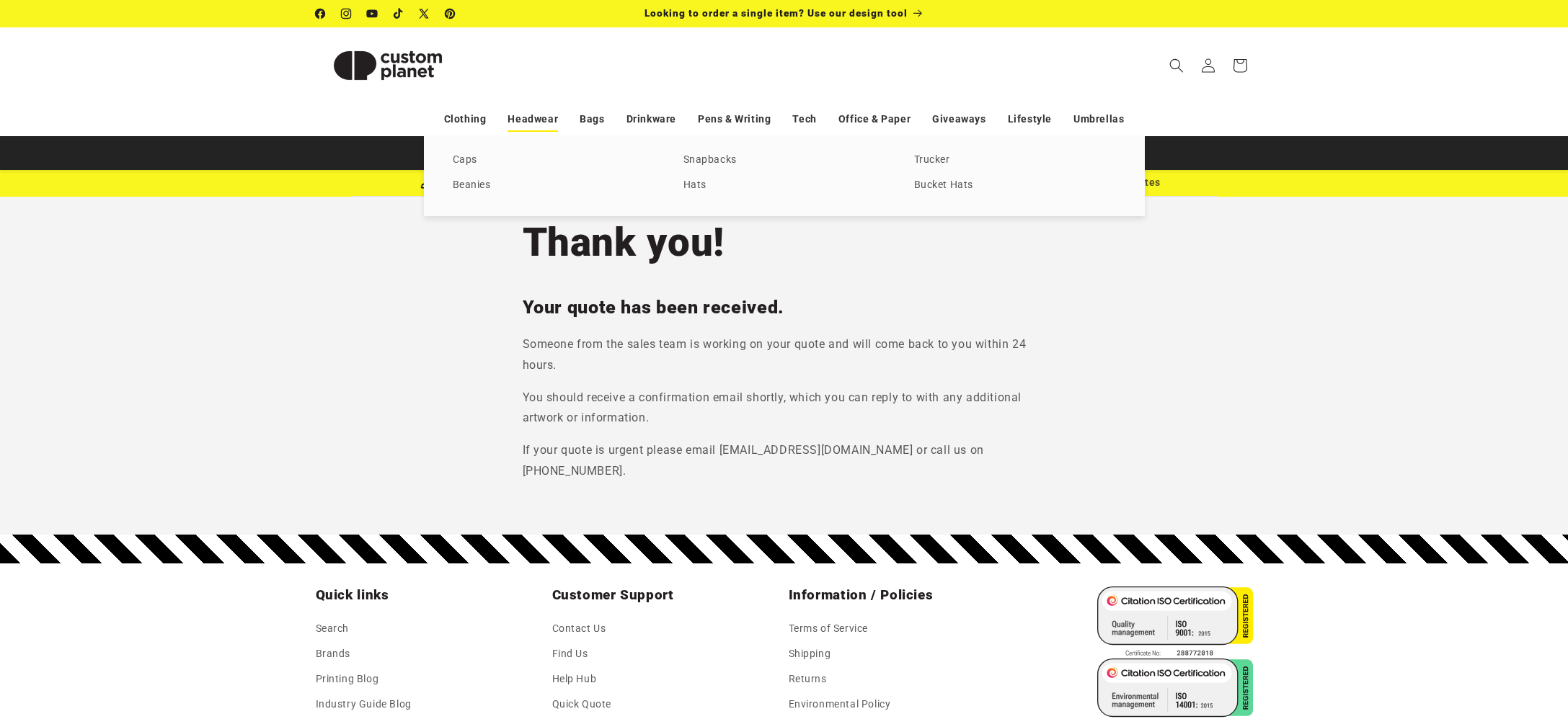
click at [544, 118] on link "Headwear" at bounding box center [532, 119] width 50 height 26
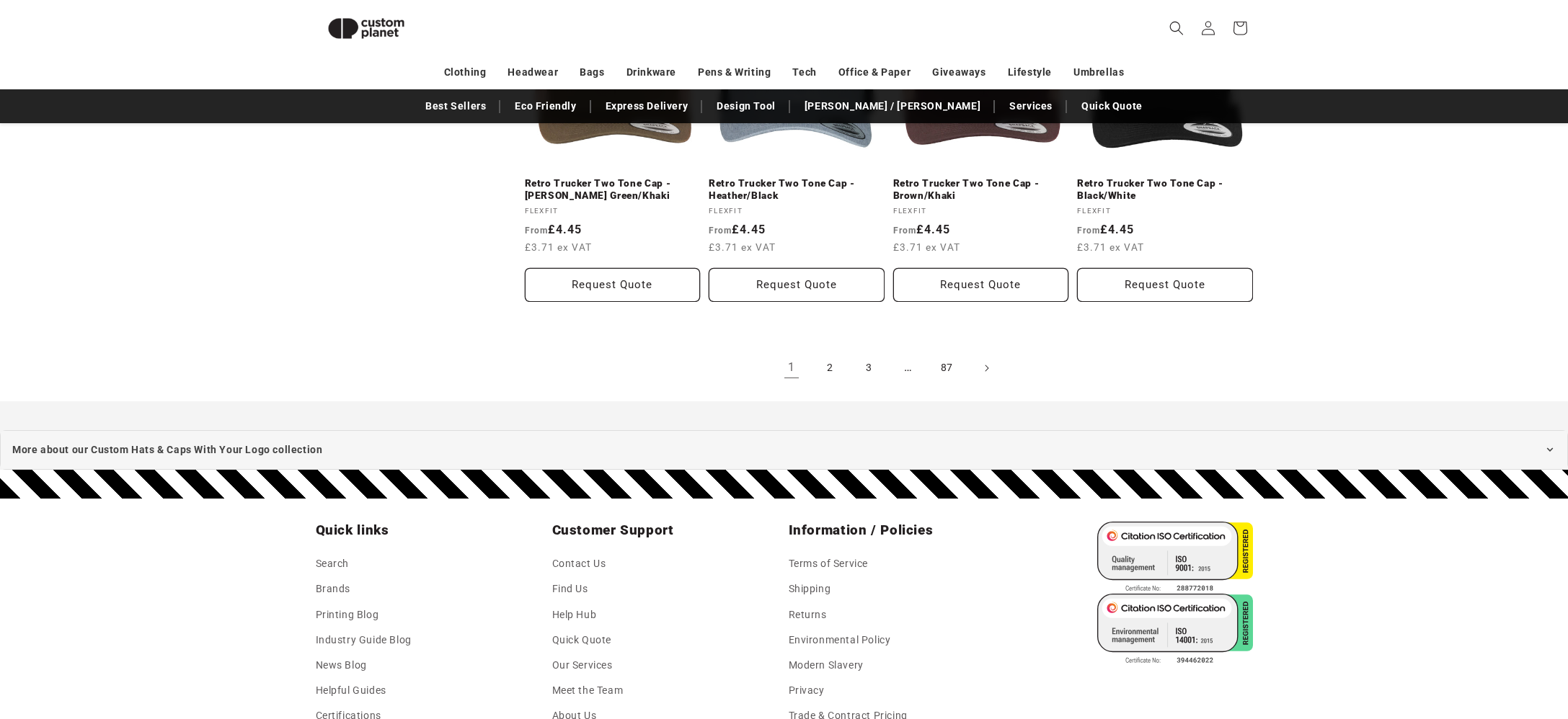
scroll to position [3004, 0]
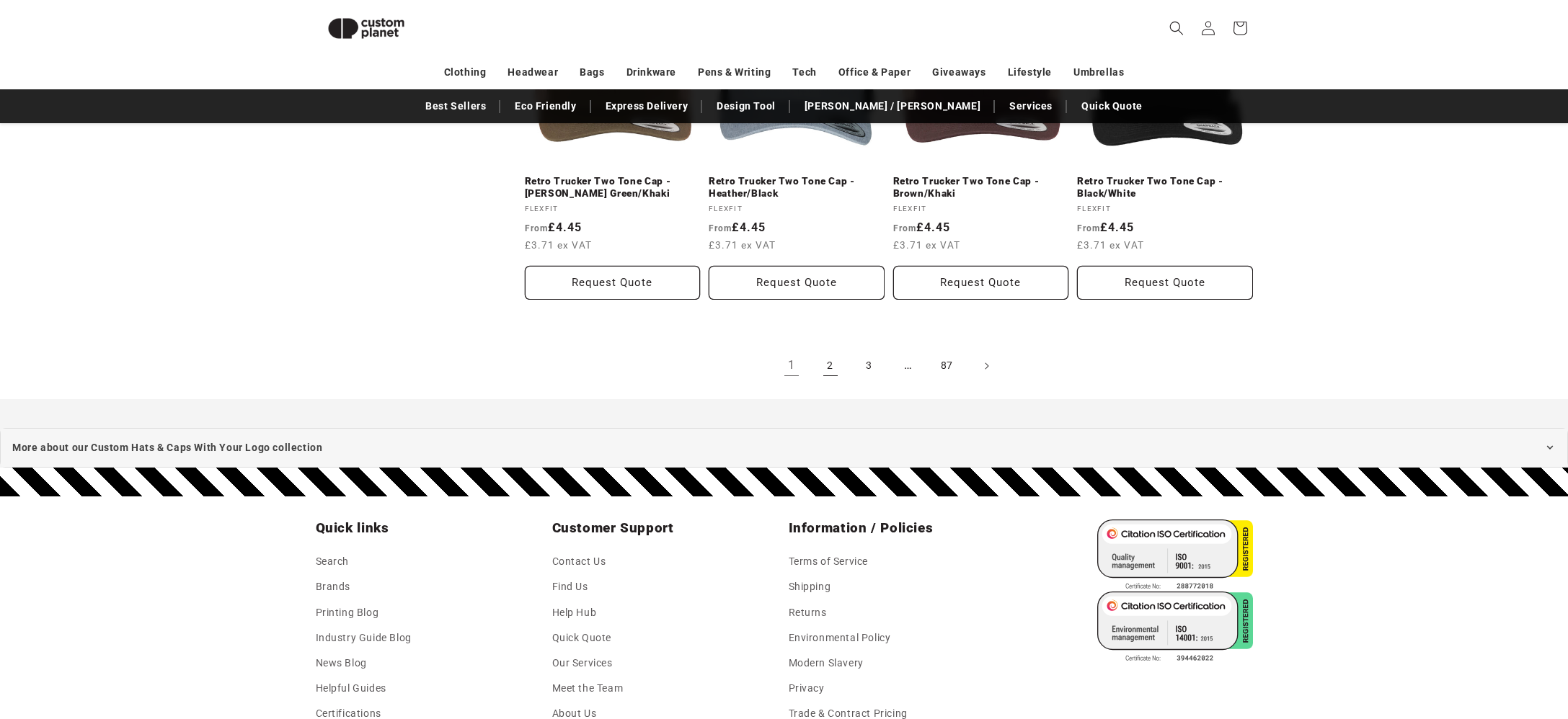
click at [827, 352] on link "2" at bounding box center [830, 366] width 31 height 31
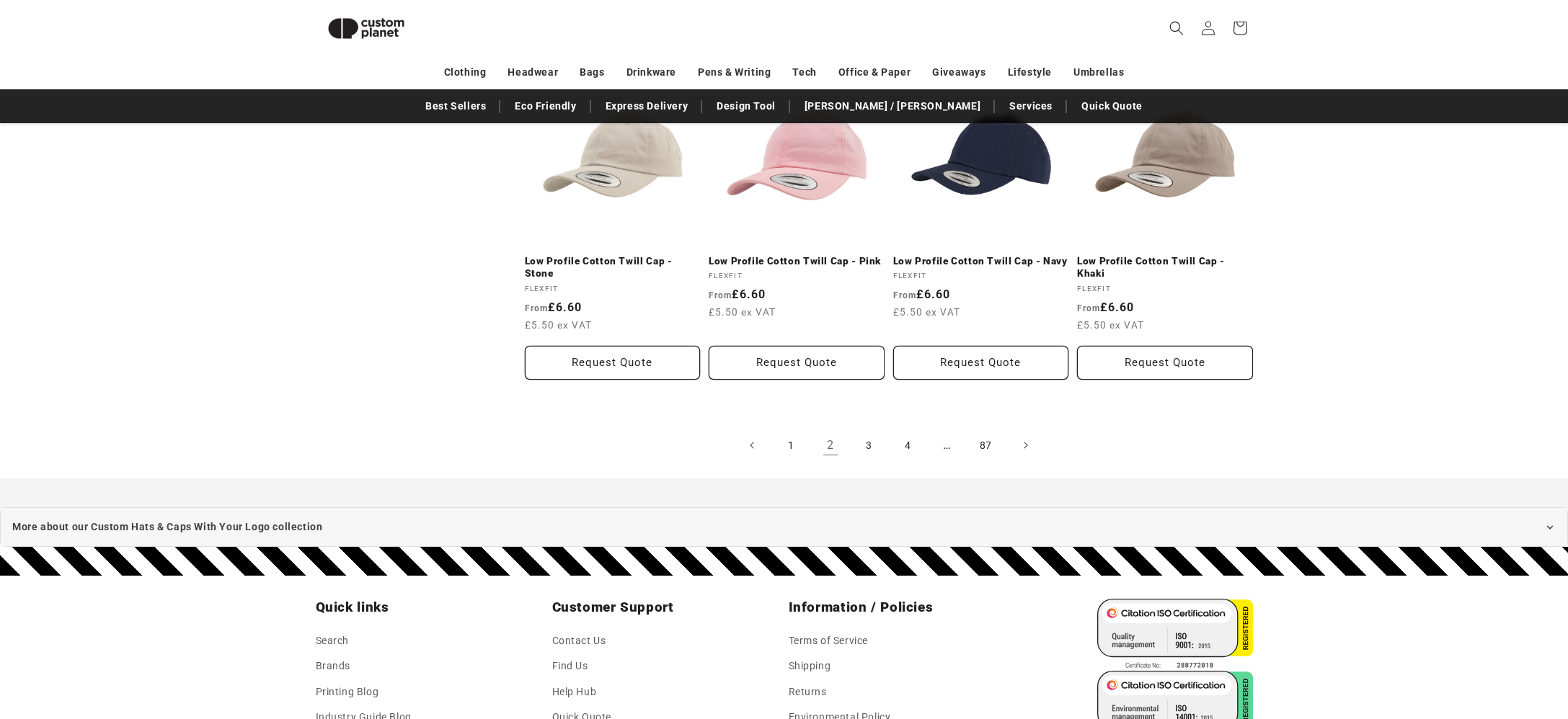
scroll to position [2914, 0]
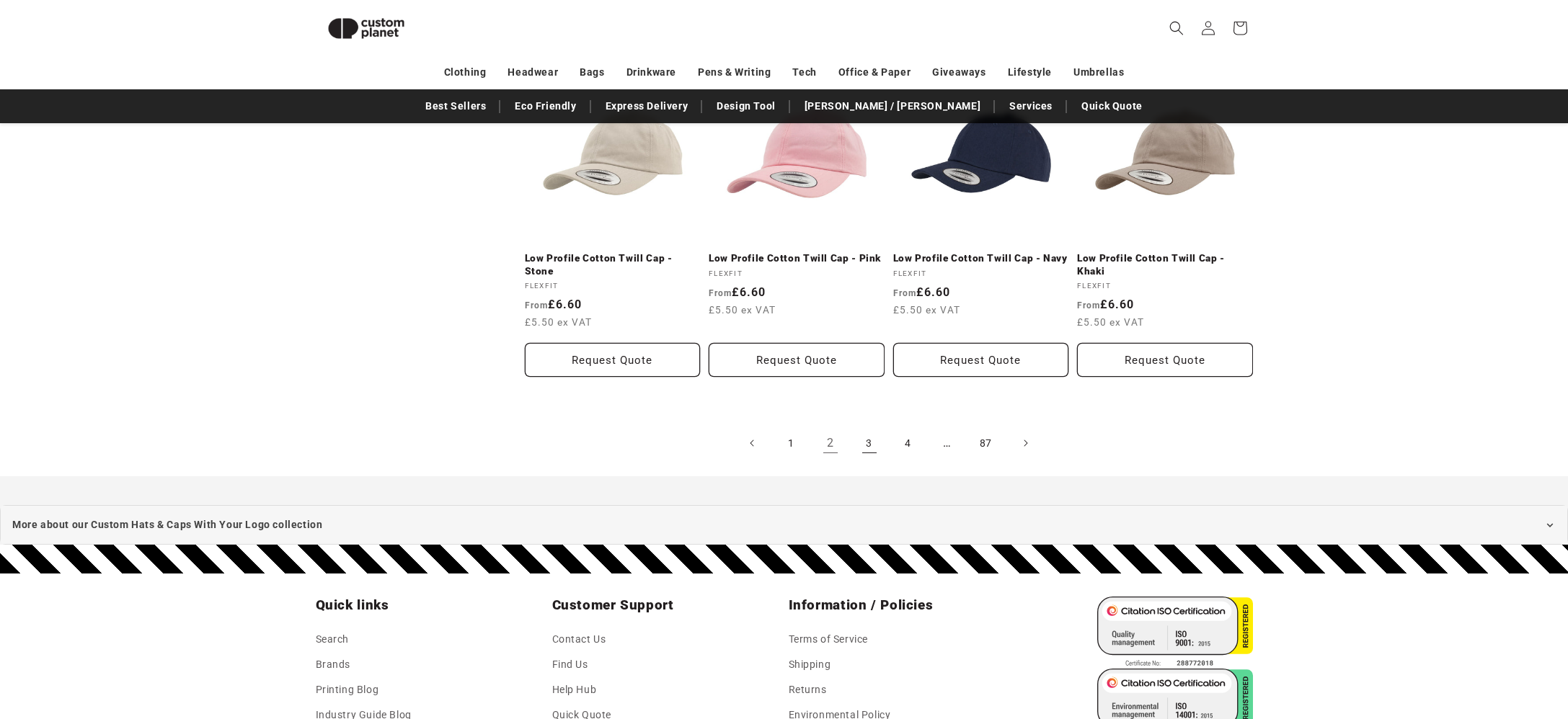
click at [864, 447] on link "3" at bounding box center [869, 443] width 31 height 31
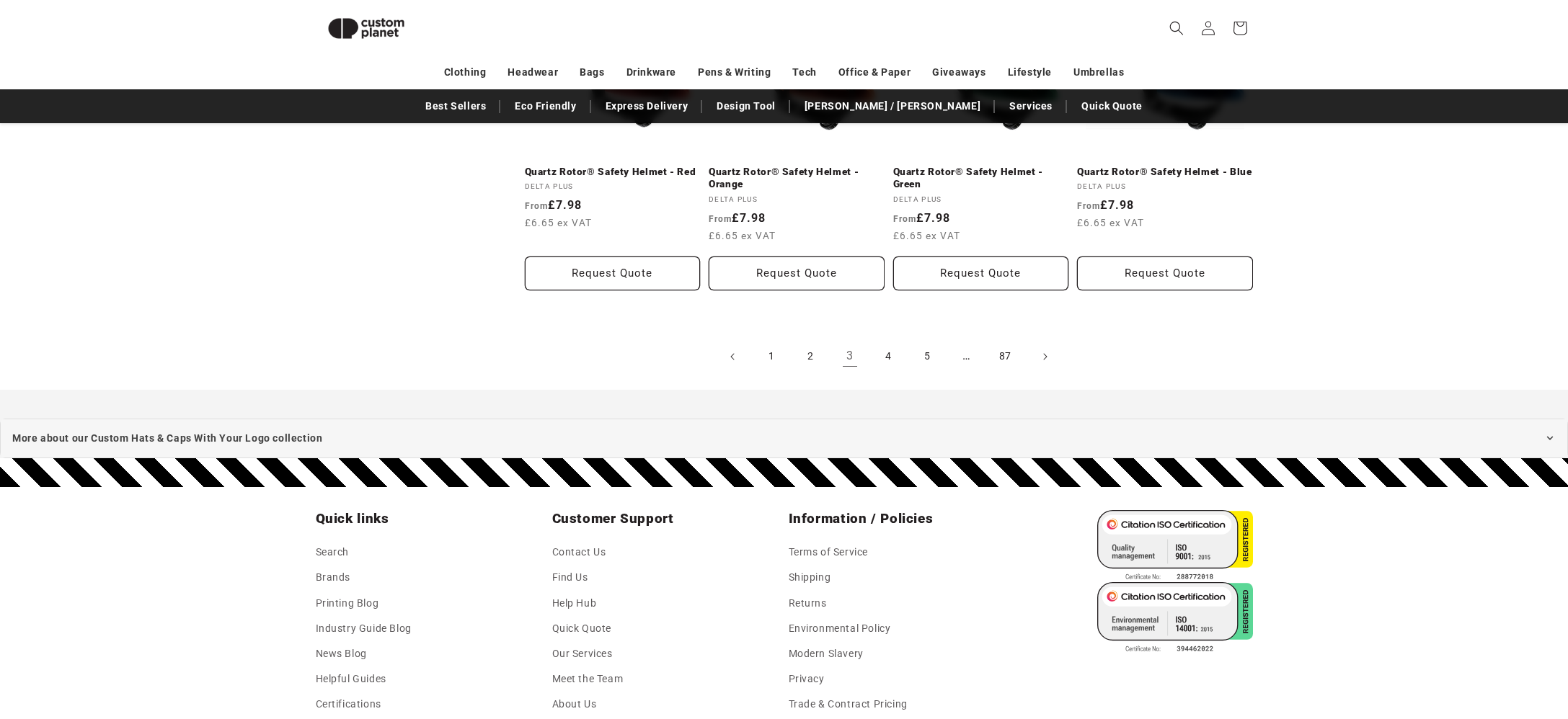
scroll to position [3043, 0]
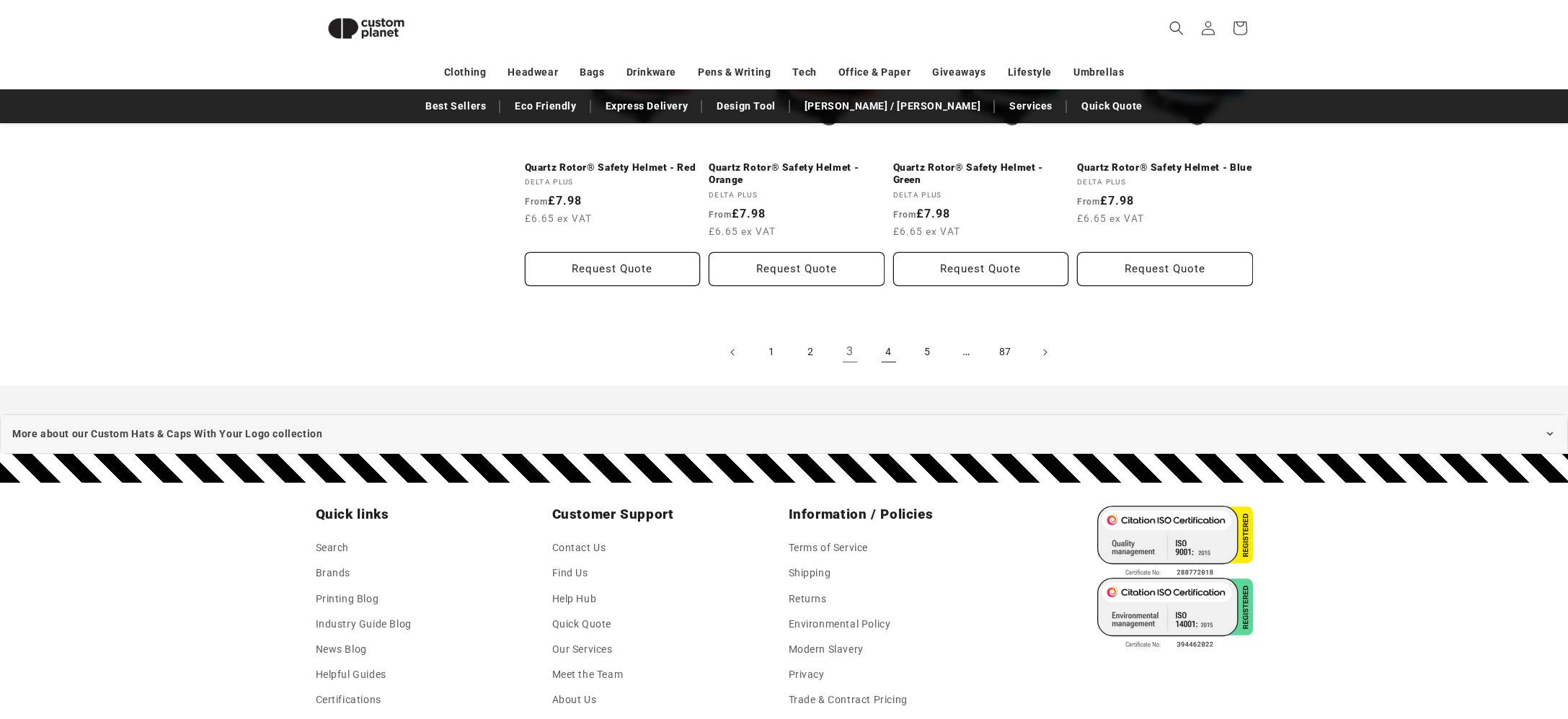
click at [891, 350] on link "4" at bounding box center [888, 351] width 31 height 31
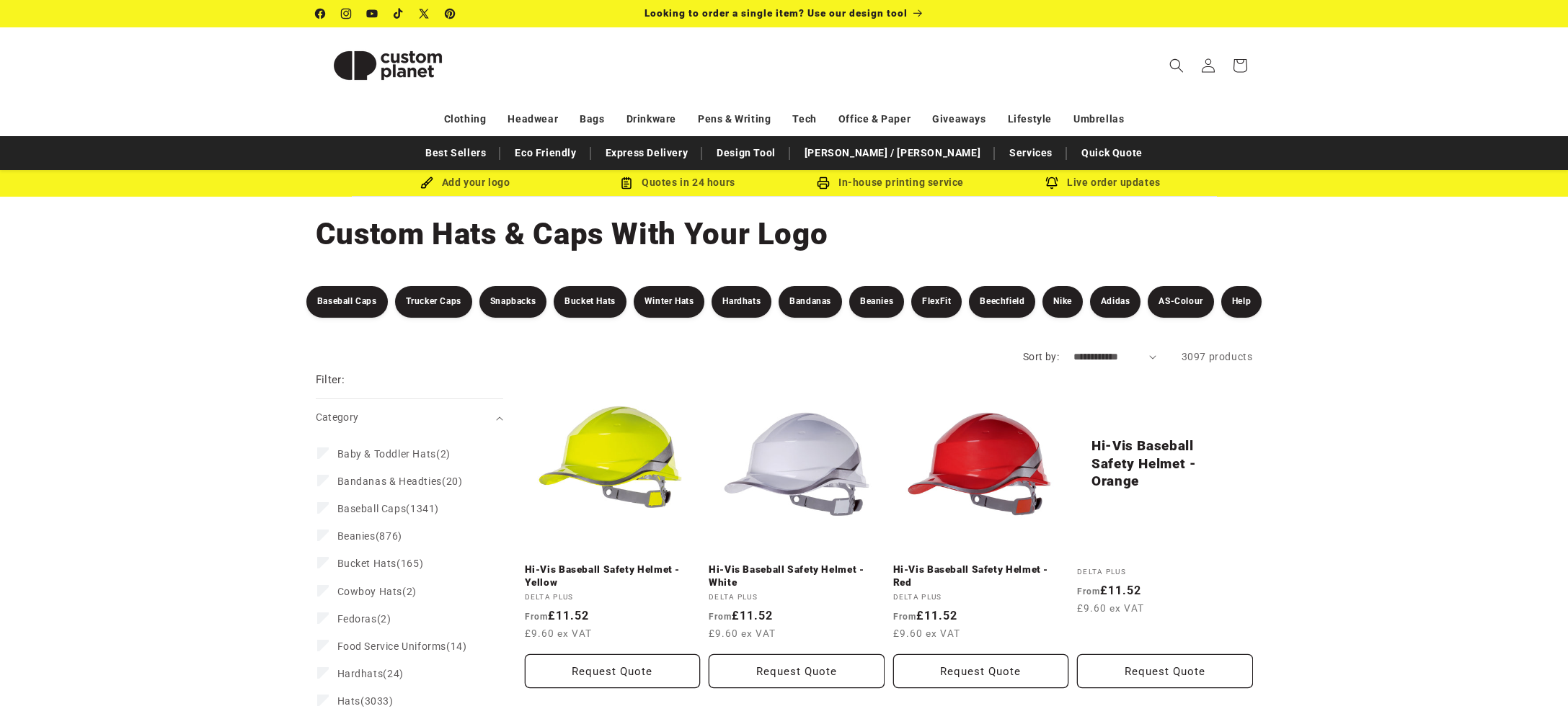
scroll to position [21, 0]
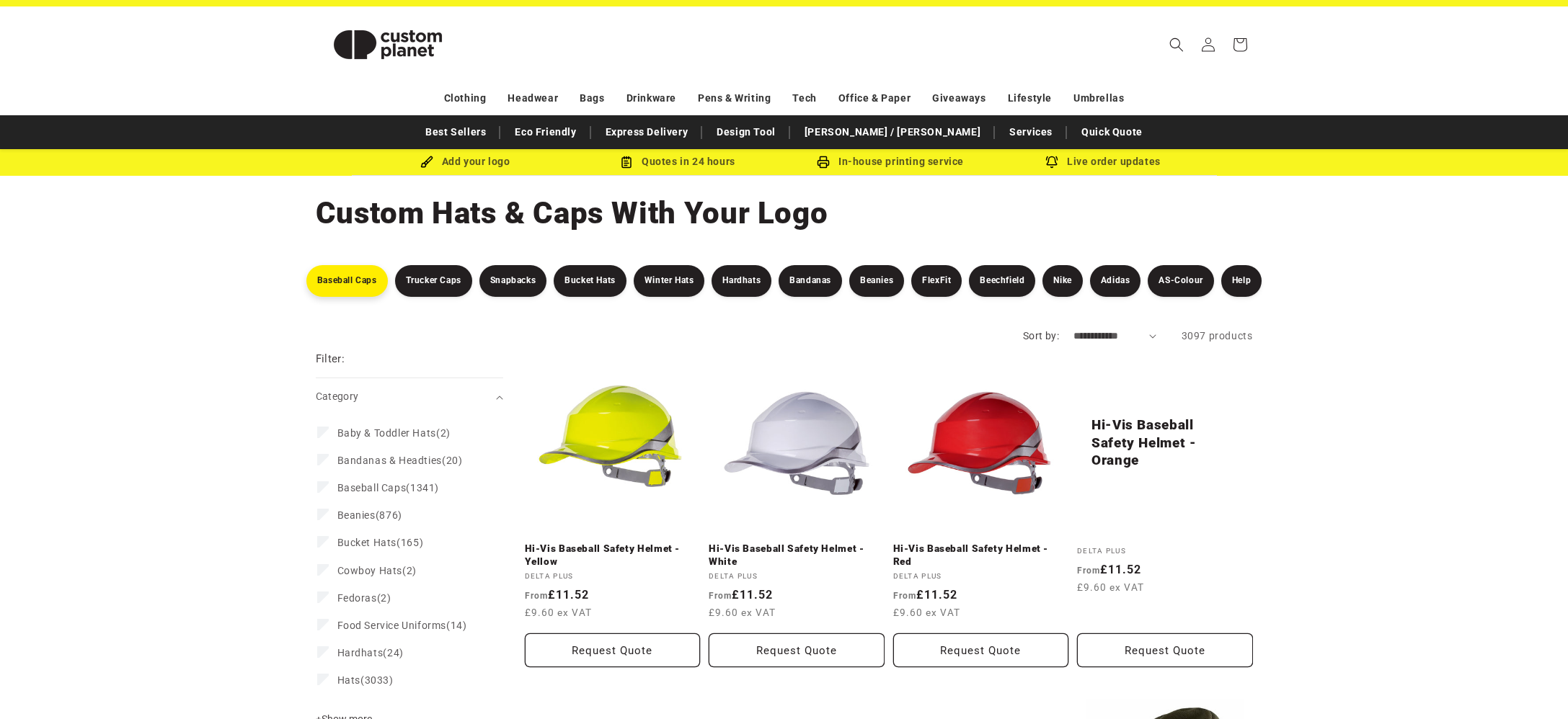
click at [343, 282] on link "Baseball Caps" at bounding box center [348, 280] width 82 height 31
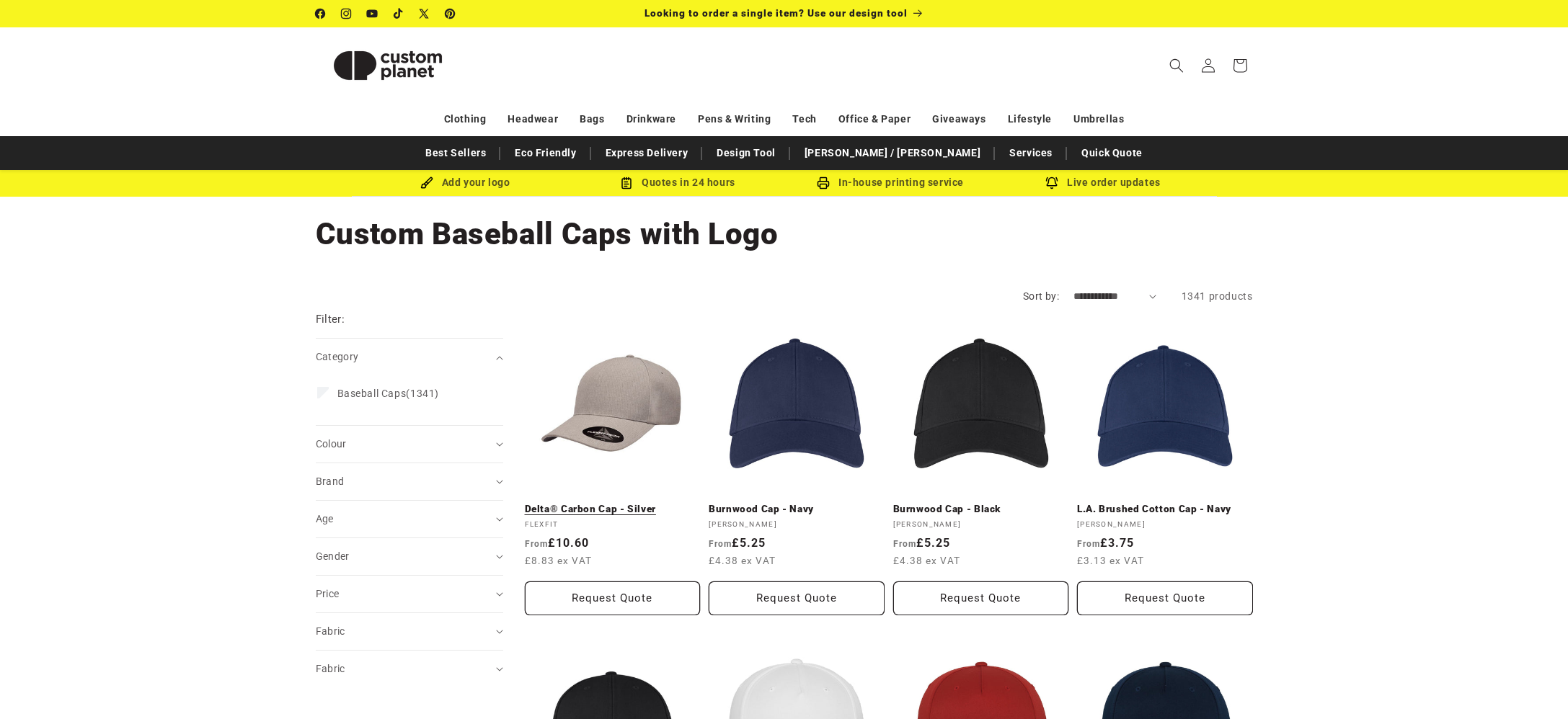
click at [617, 503] on link "Delta® Carbon Cap - Silver" at bounding box center [613, 510] width 176 height 13
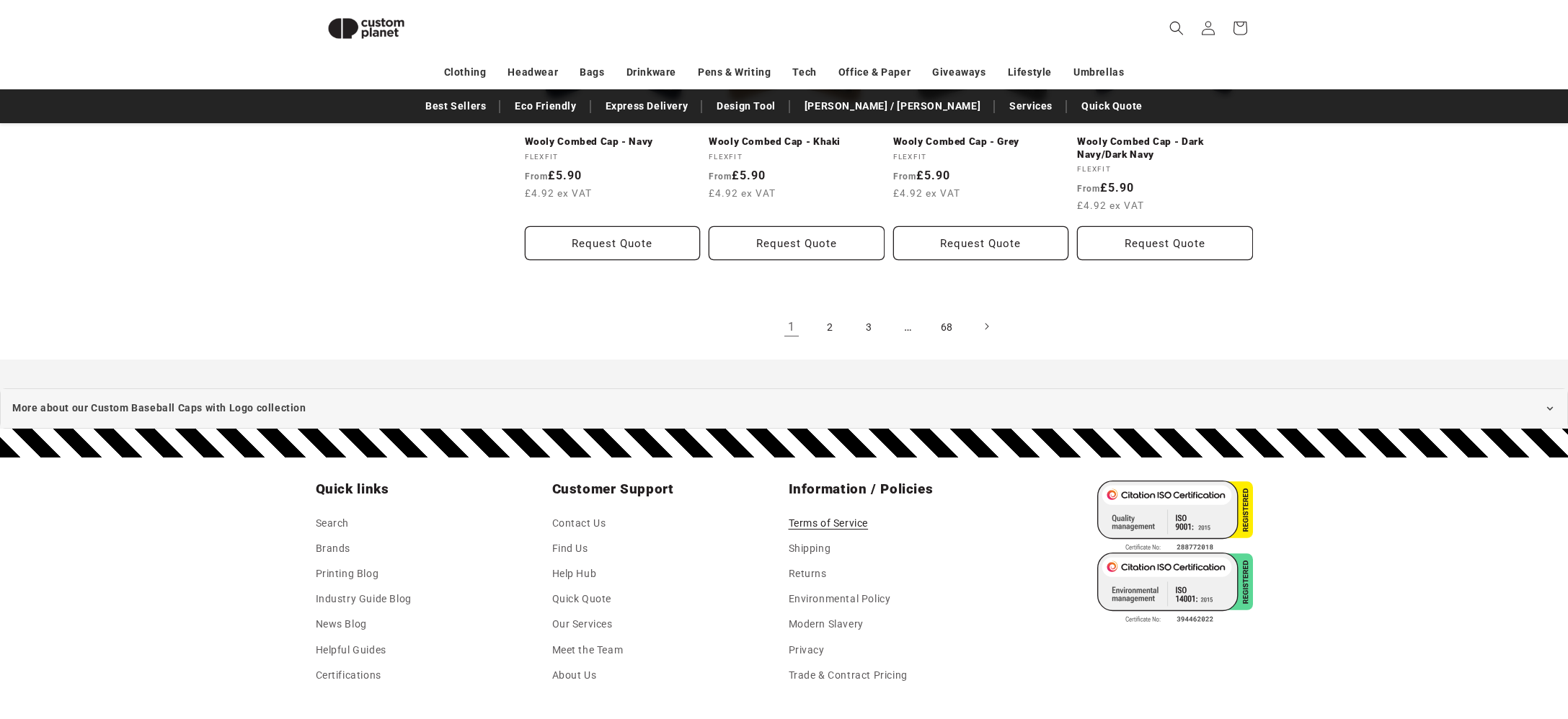
scroll to position [1649, 0]
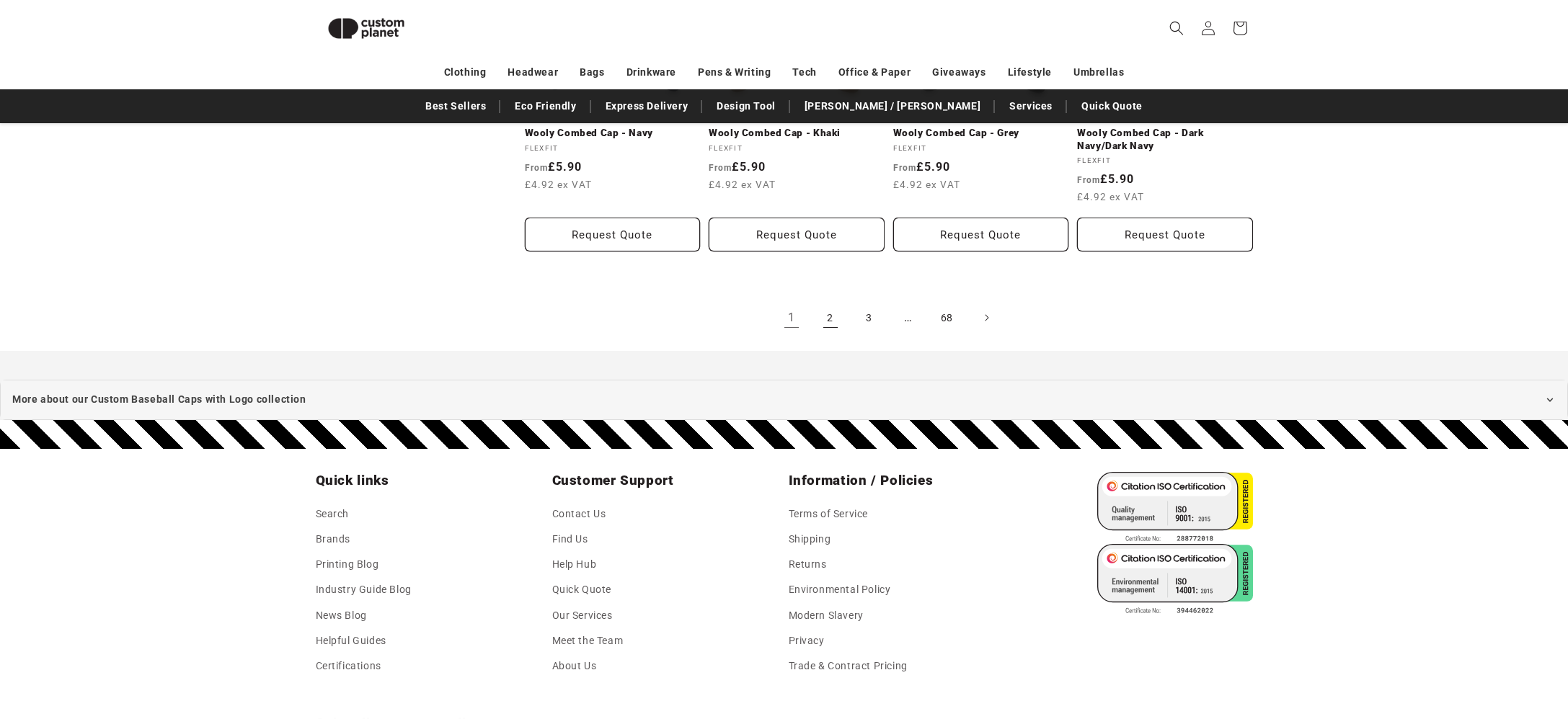
click at [829, 318] on link "2" at bounding box center [830, 317] width 31 height 31
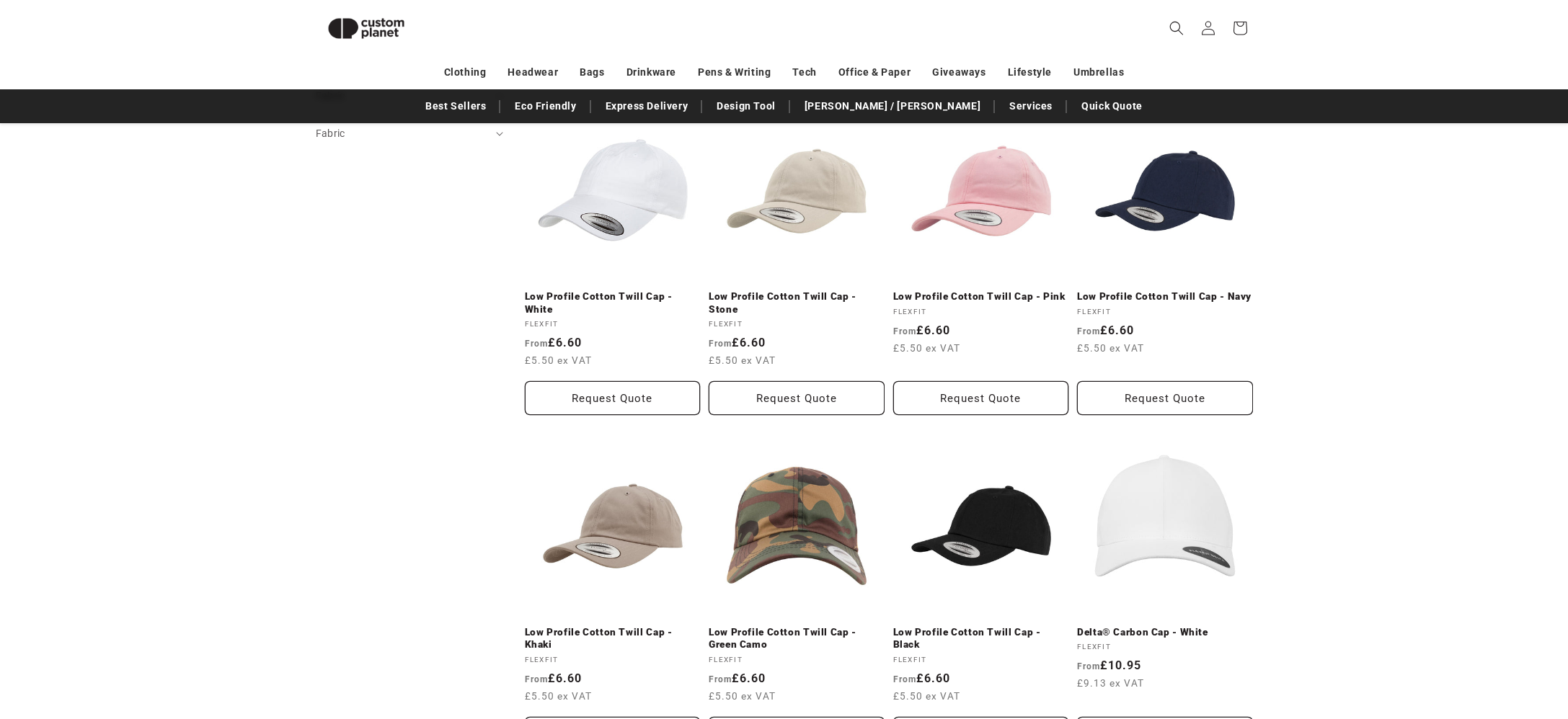
scroll to position [519, 0]
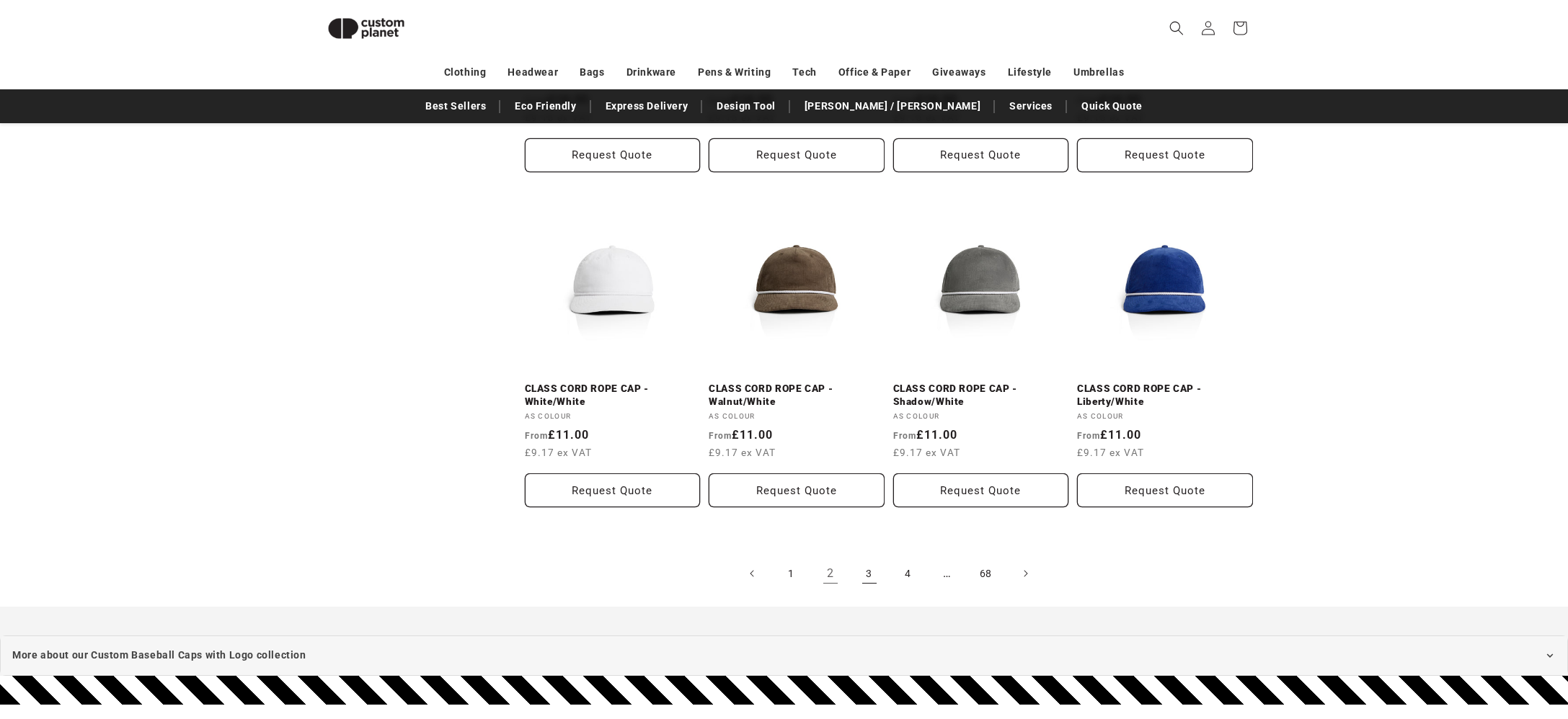
click at [869, 574] on link "3" at bounding box center [869, 573] width 31 height 31
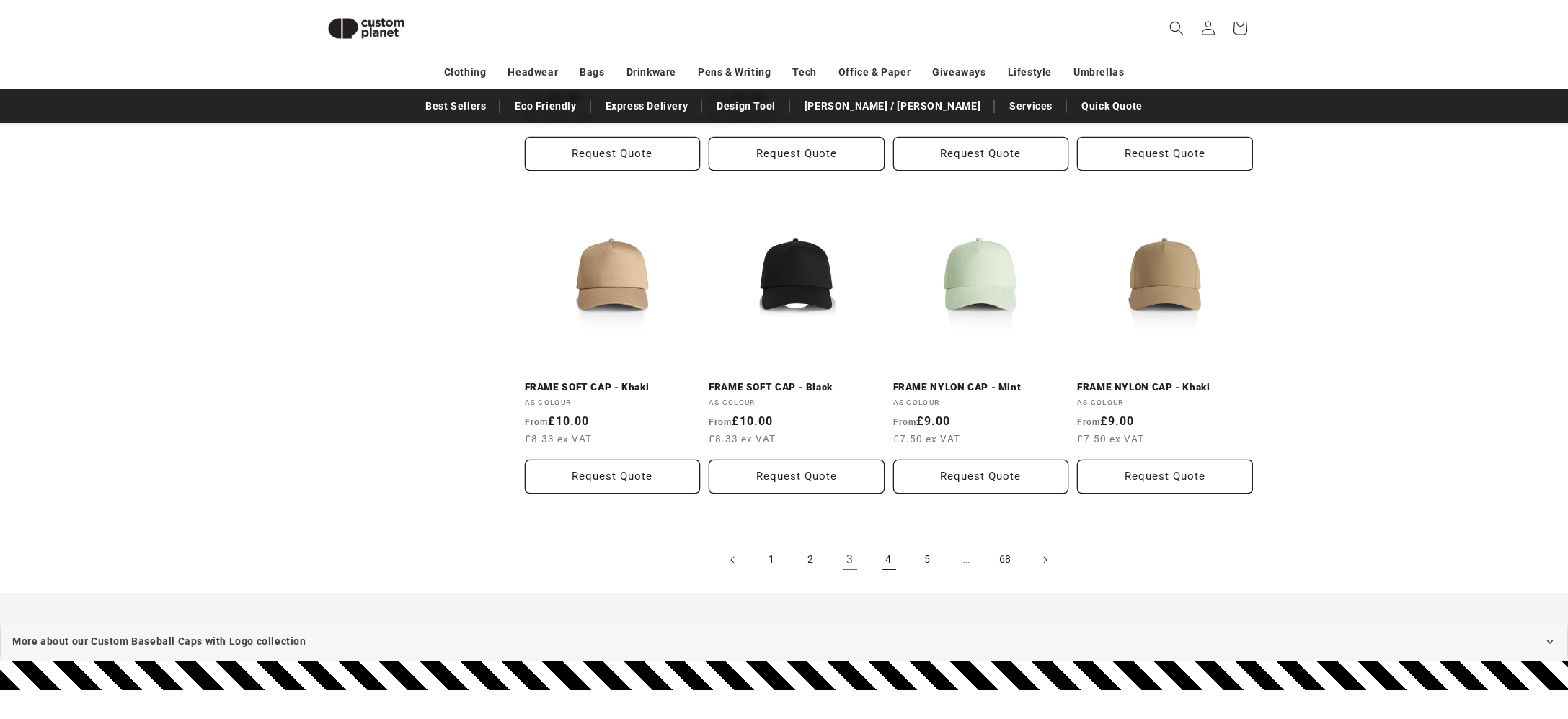
scroll to position [1443, 0]
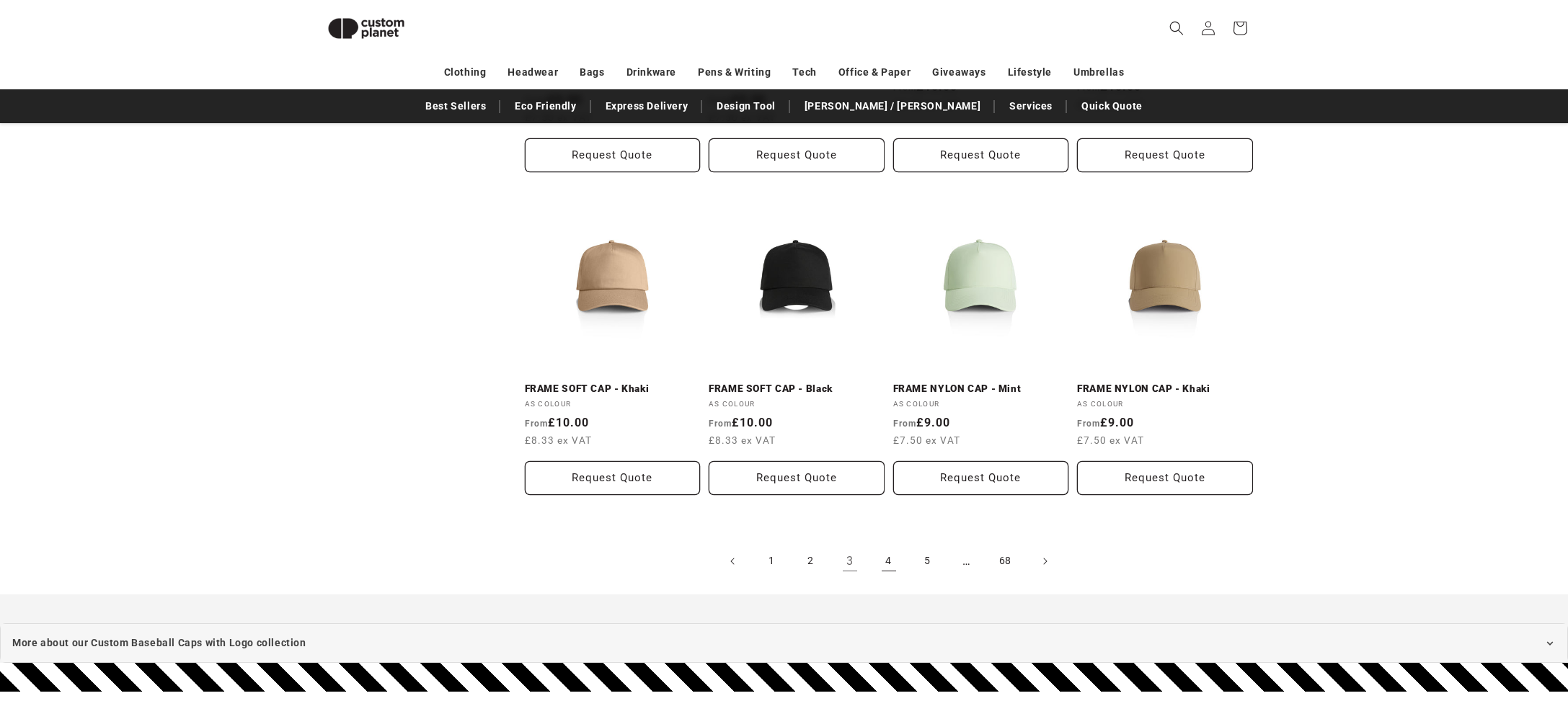
click at [891, 560] on link "4" at bounding box center [888, 561] width 31 height 31
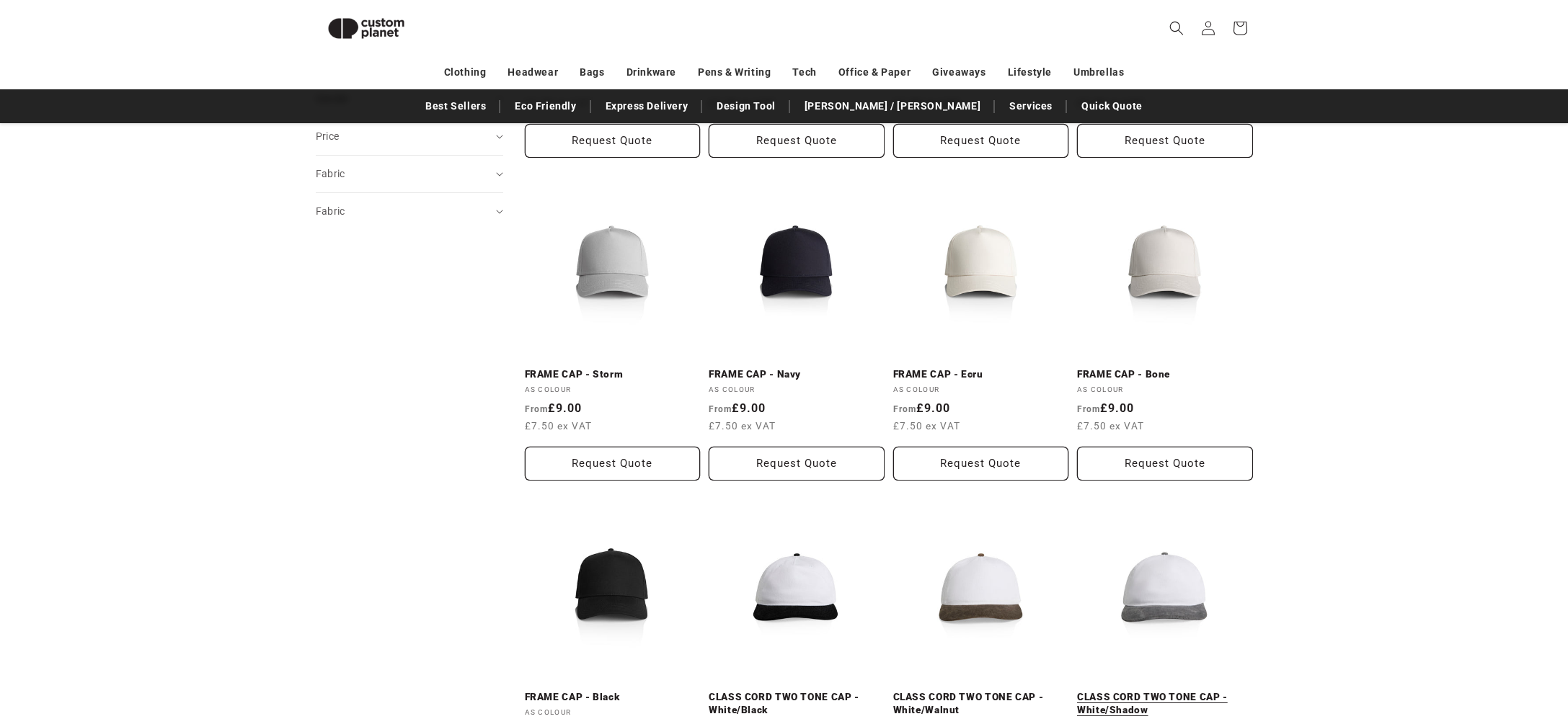
scroll to position [384, 0]
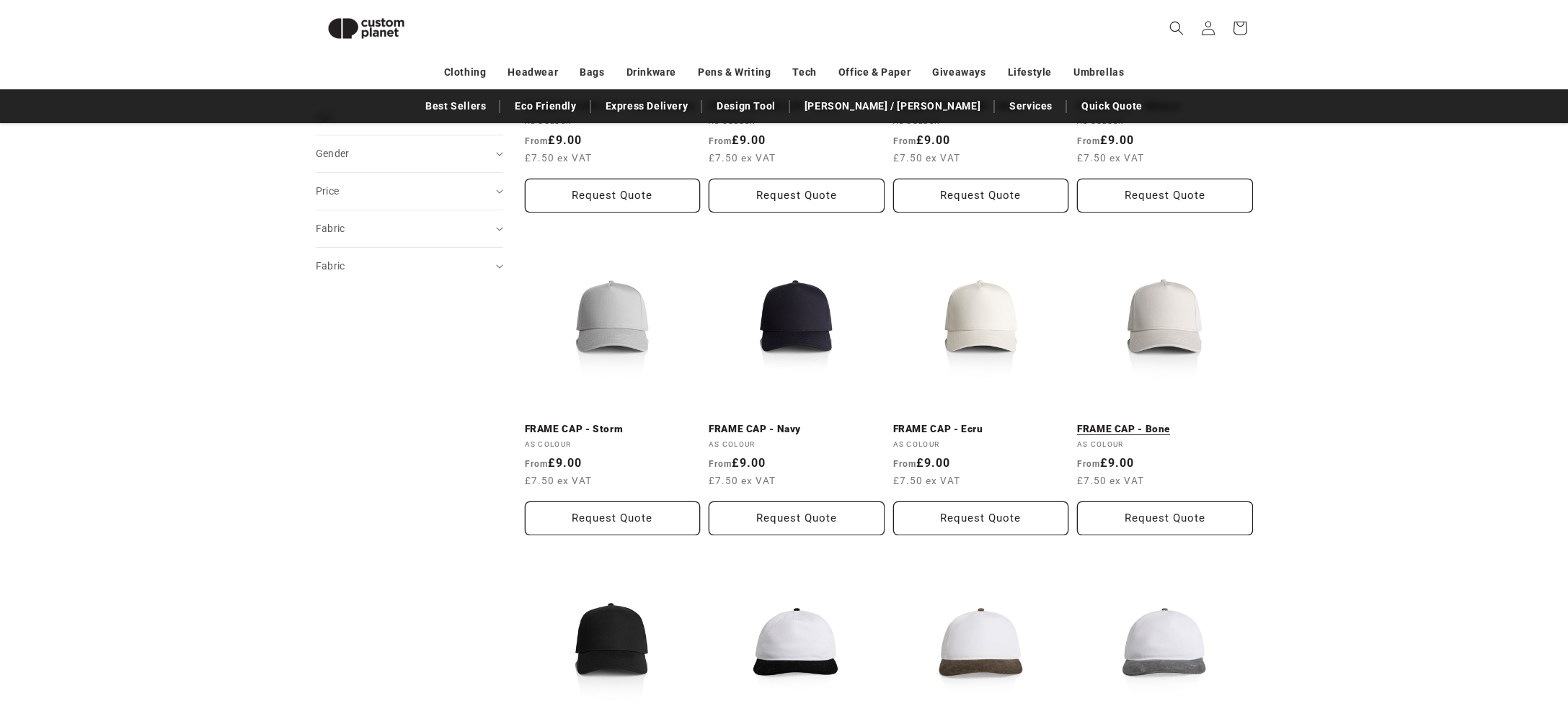
click at [1161, 424] on link "FRAME CAP - Bone" at bounding box center [1164, 430] width 176 height 13
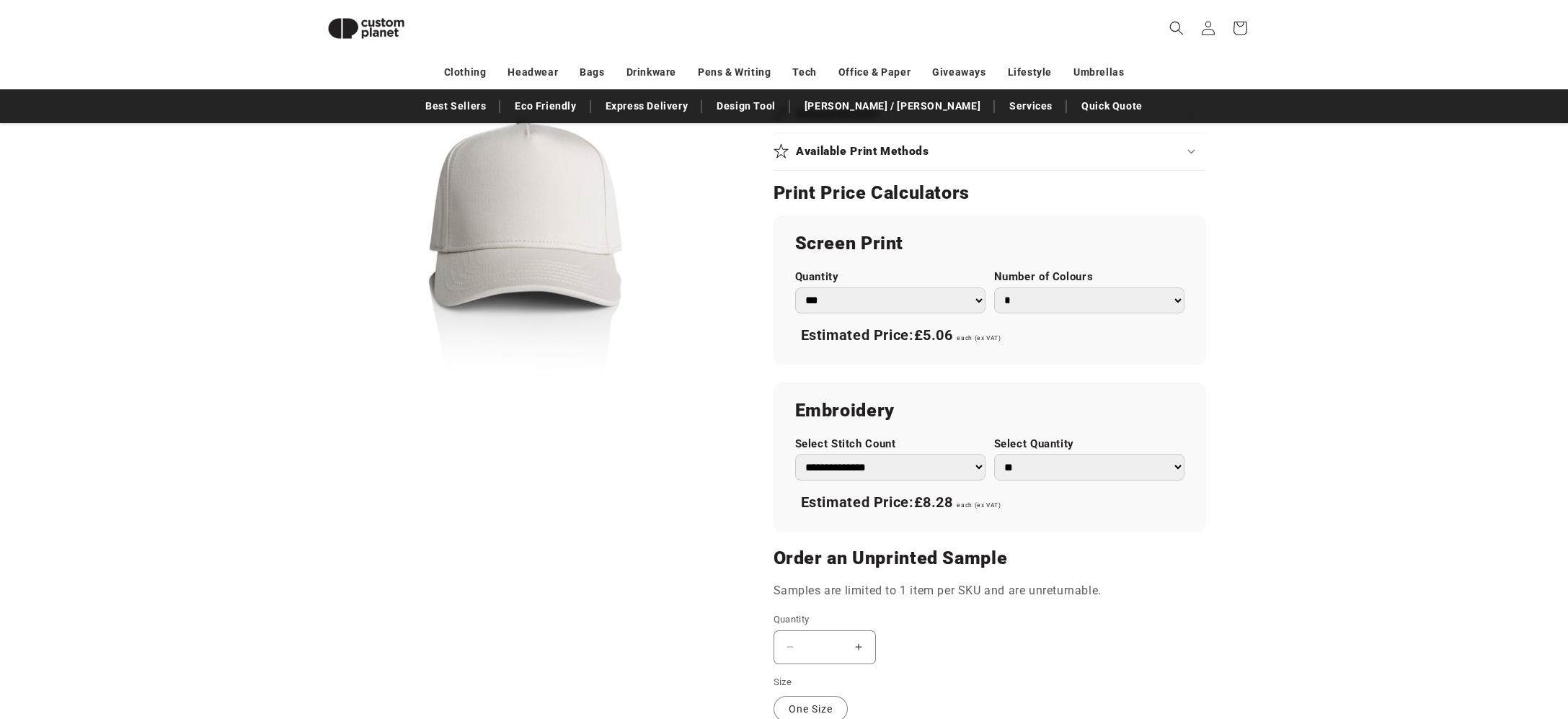
scroll to position [700, 0]
click at [785, 501] on div "**********" at bounding box center [989, 456] width 432 height 150
click at [1028, 504] on div "Estimated Price: £8.28 each (ex VAT)" at bounding box center [990, 501] width 389 height 30
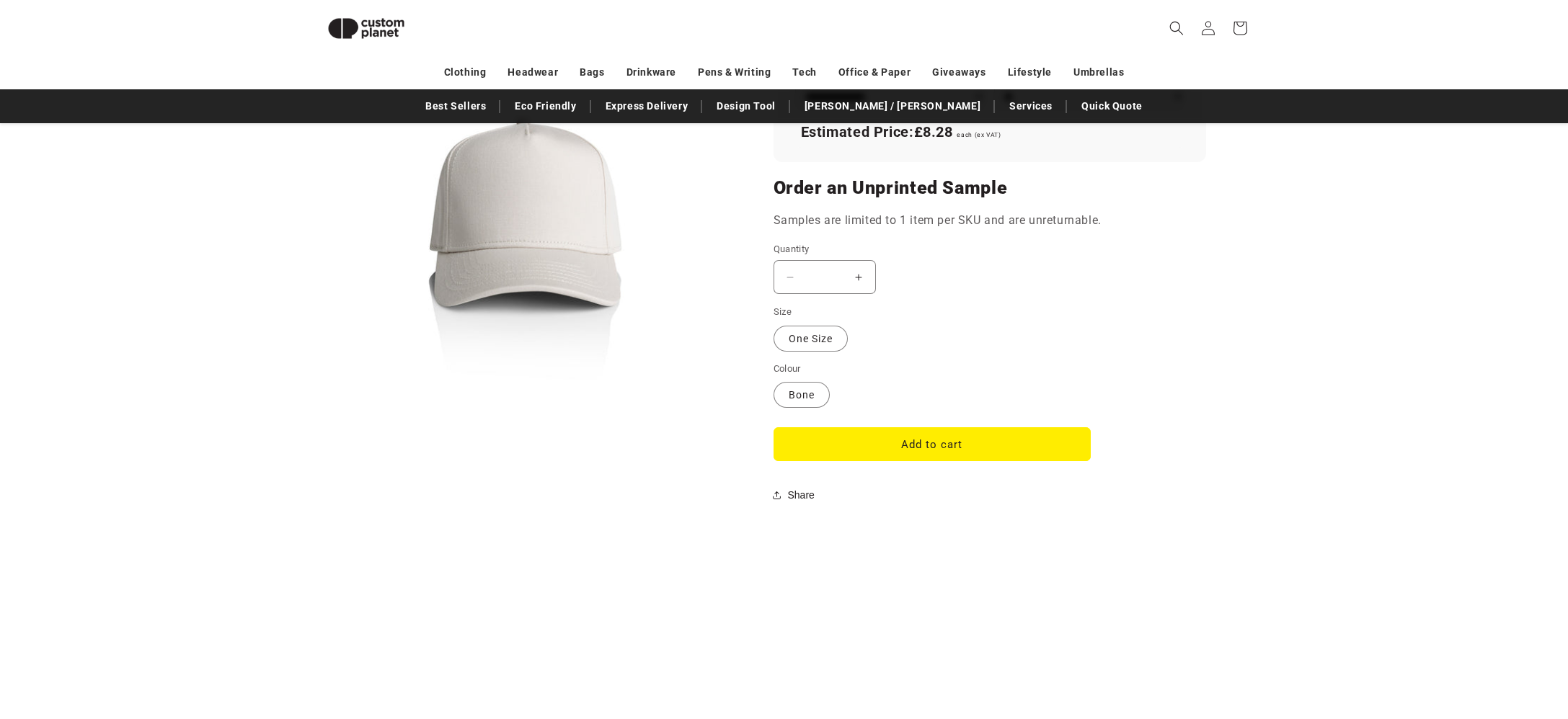
scroll to position [1082, 0]
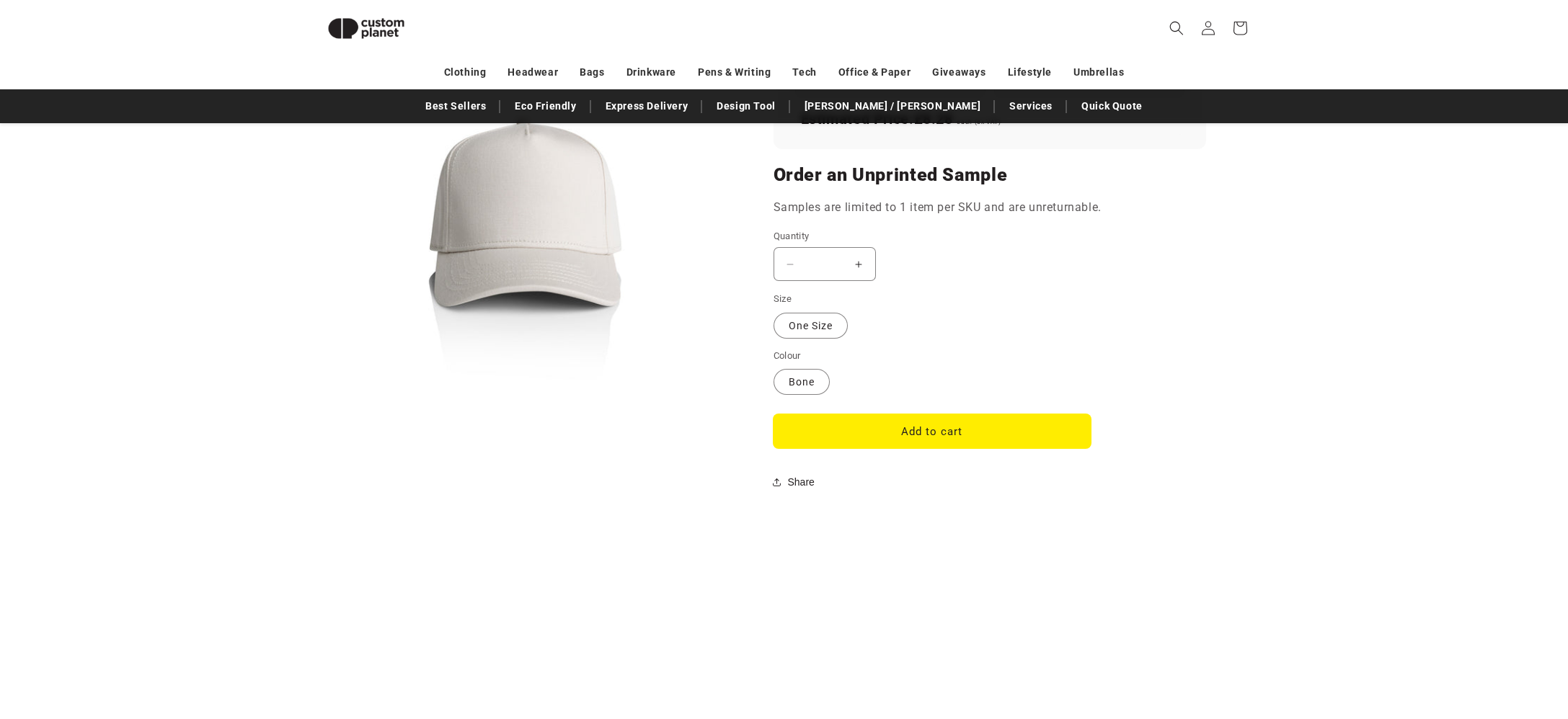
click at [898, 432] on button "Add to cart" at bounding box center [932, 431] width 317 height 34
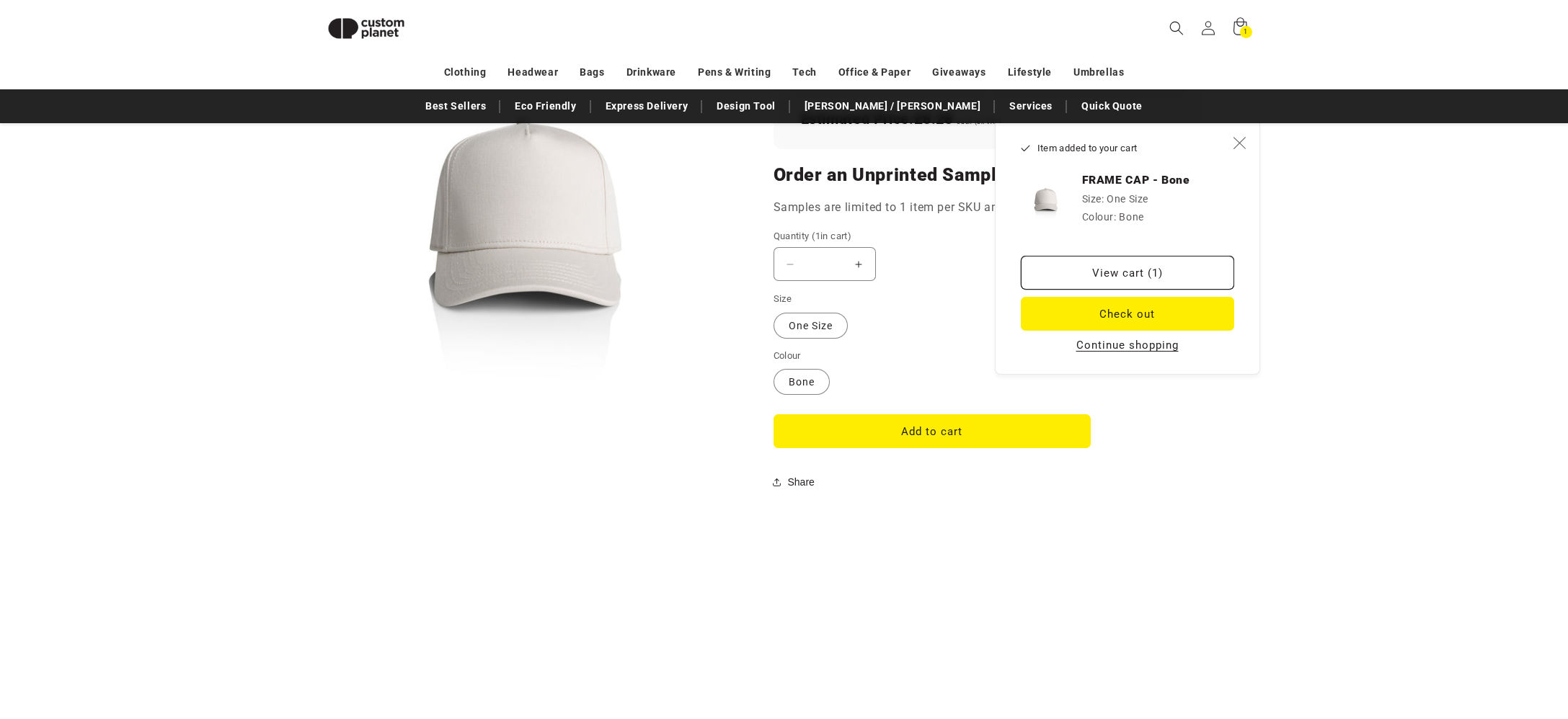
click at [1242, 142] on icon "Close" at bounding box center [1239, 142] width 13 height 13
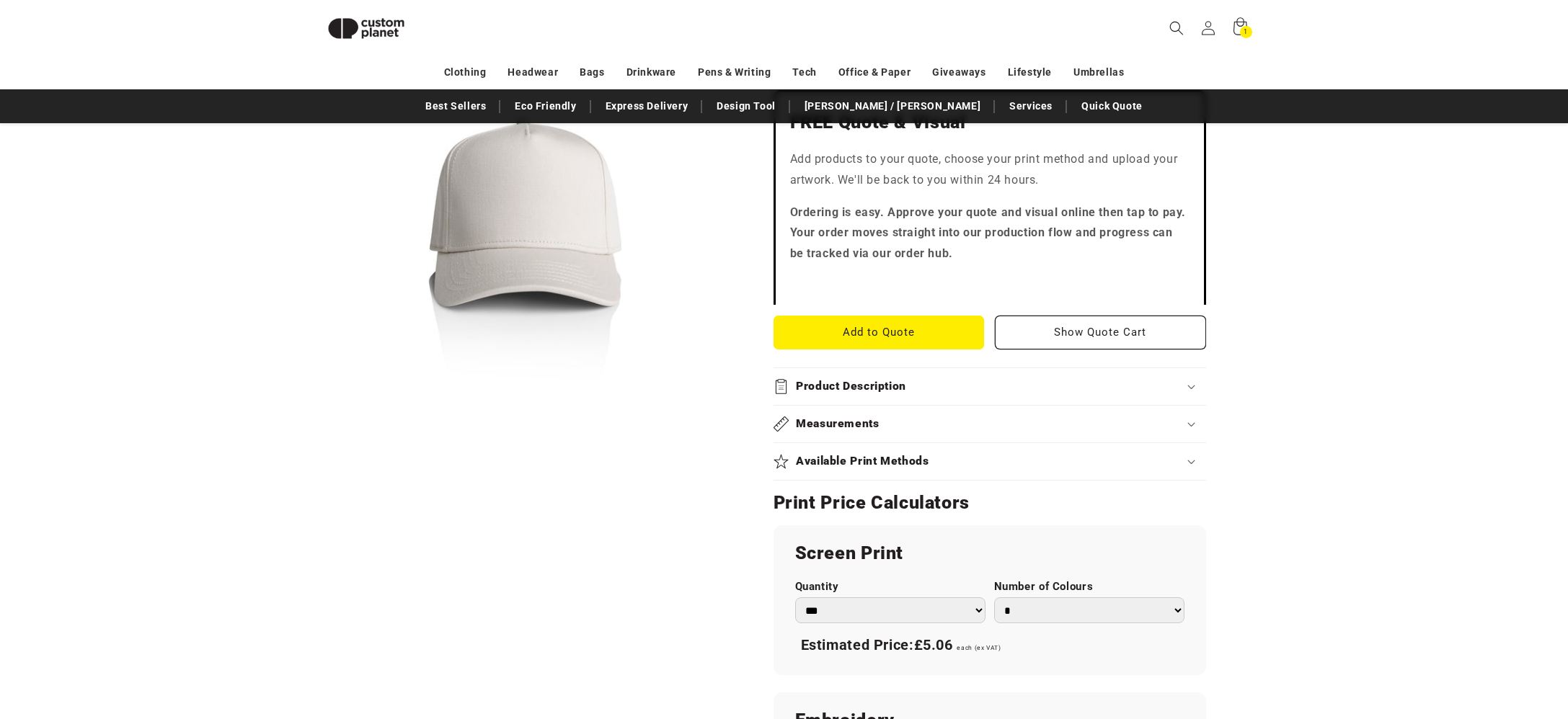
scroll to position [397, 0]
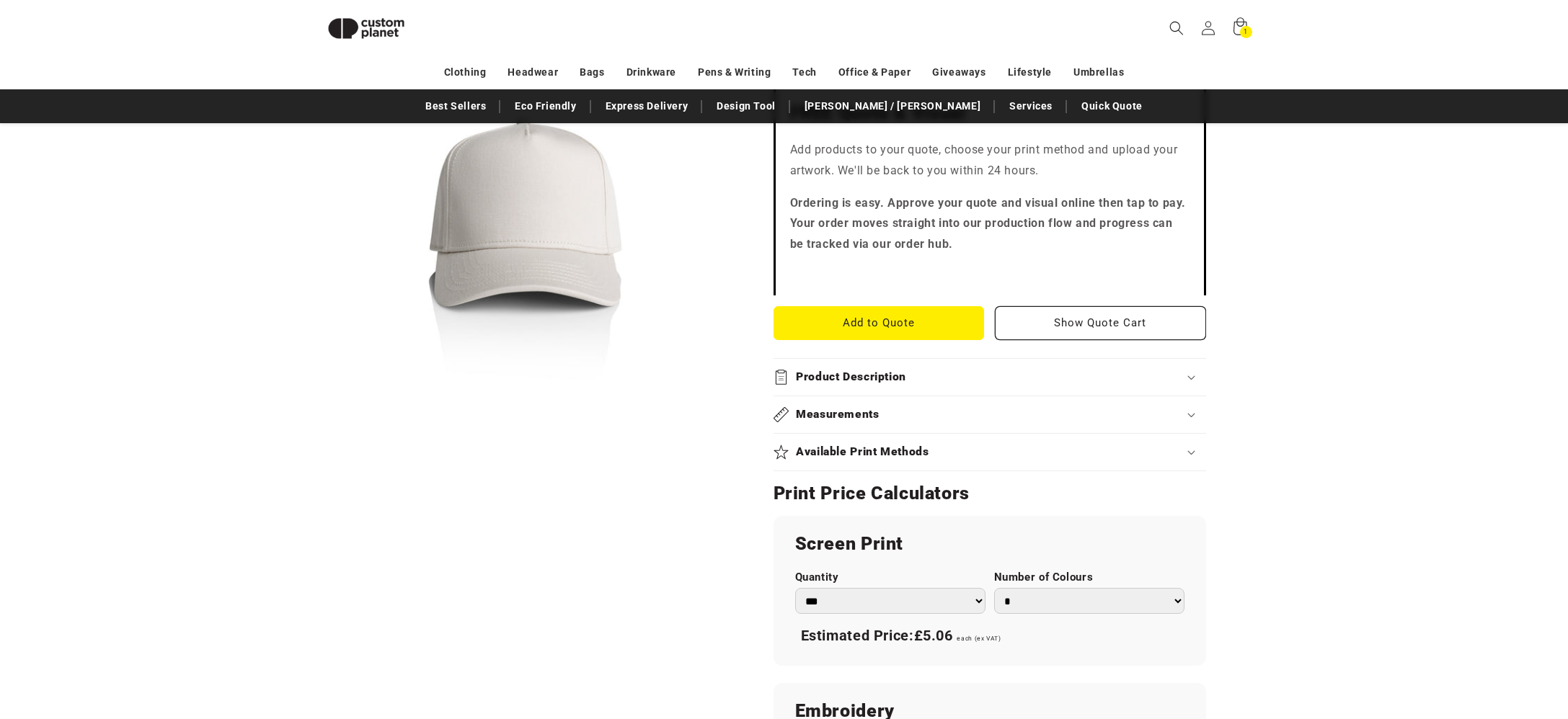
click at [872, 412] on h2 "Measurements" at bounding box center [838, 415] width 84 height 15
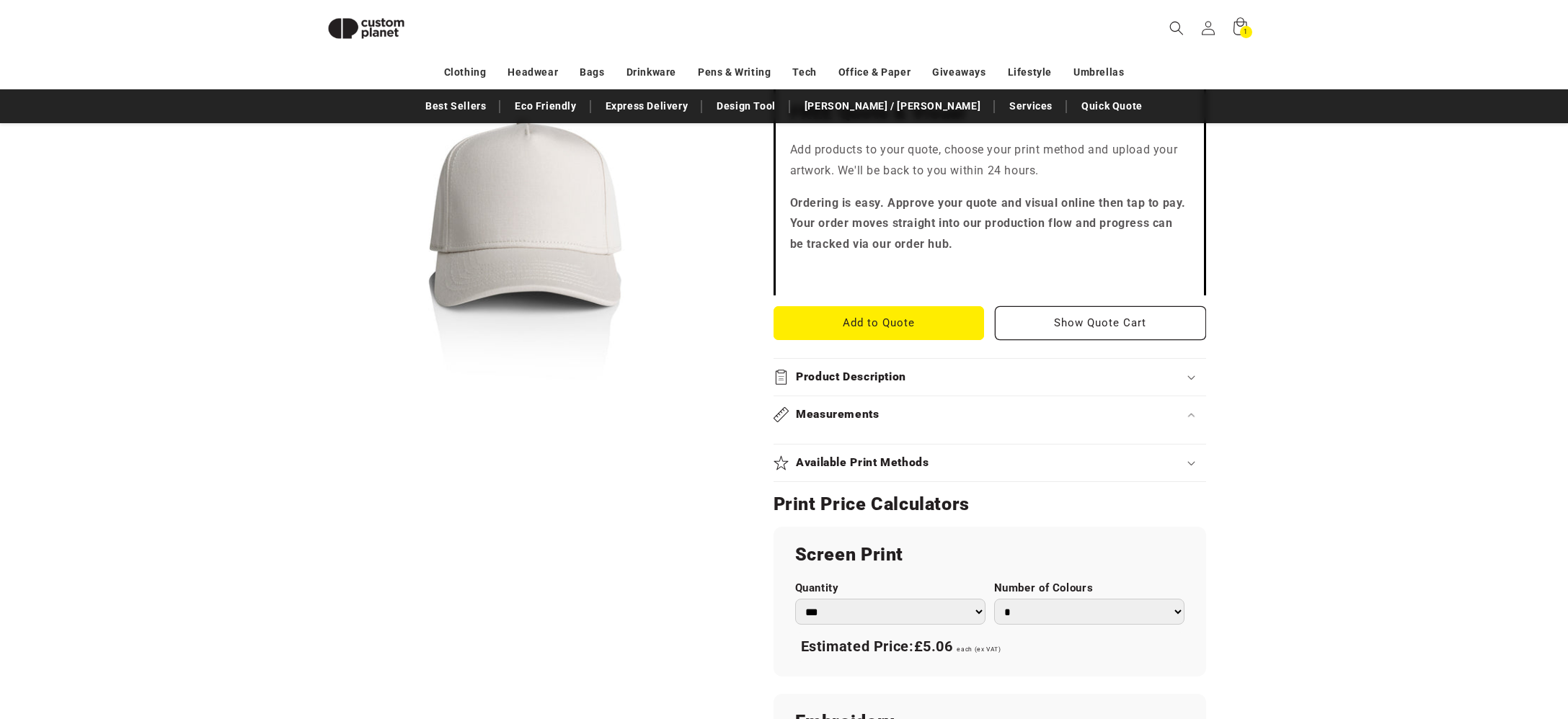
click at [872, 412] on h2 "Measurements" at bounding box center [838, 415] width 84 height 15
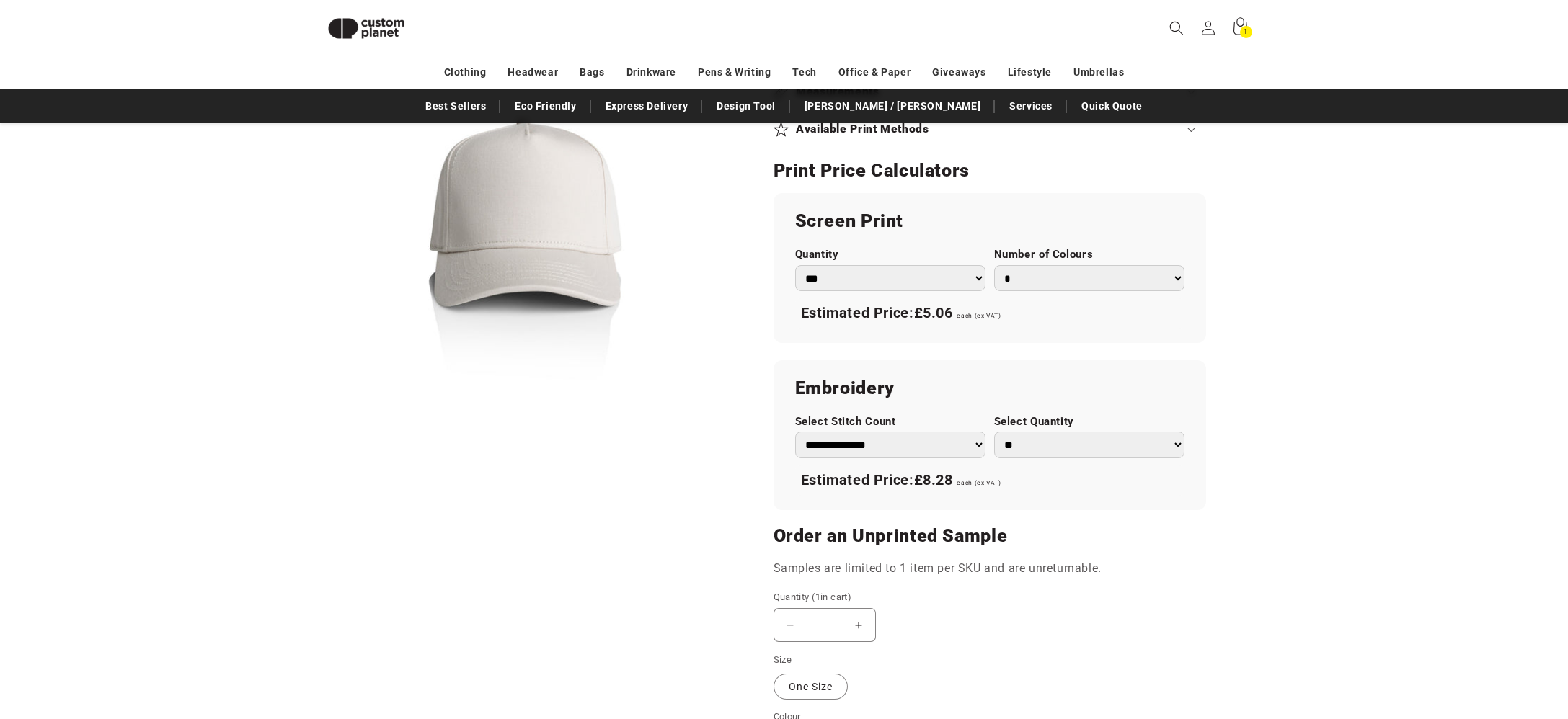
scroll to position [753, 0]
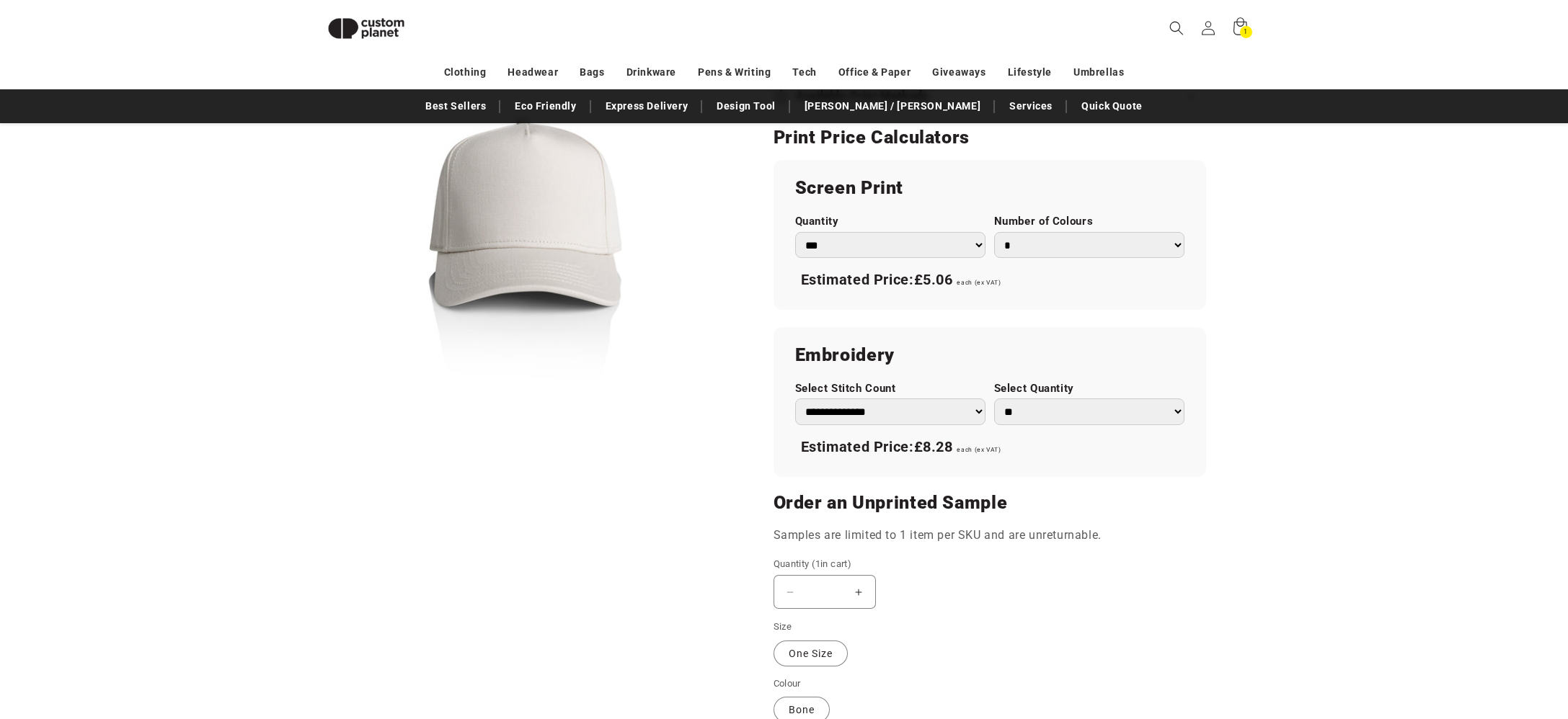
click at [1060, 447] on div "Estimated Price: £8.28 each (ex VAT)" at bounding box center [990, 447] width 389 height 30
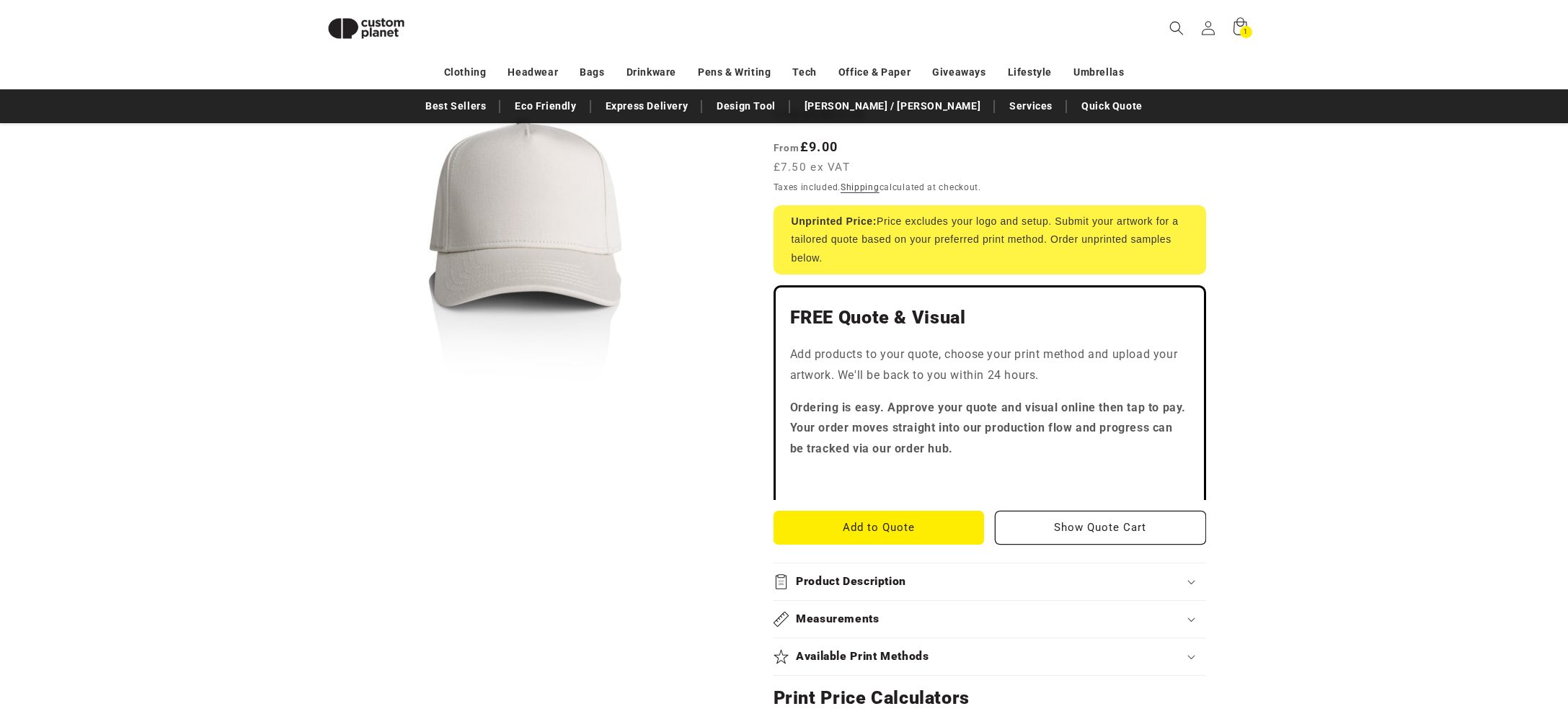
scroll to position [184, 0]
click at [849, 526] on button "Add to Quote" at bounding box center [878, 528] width 211 height 34
